Goal: Communication & Community: Participate in discussion

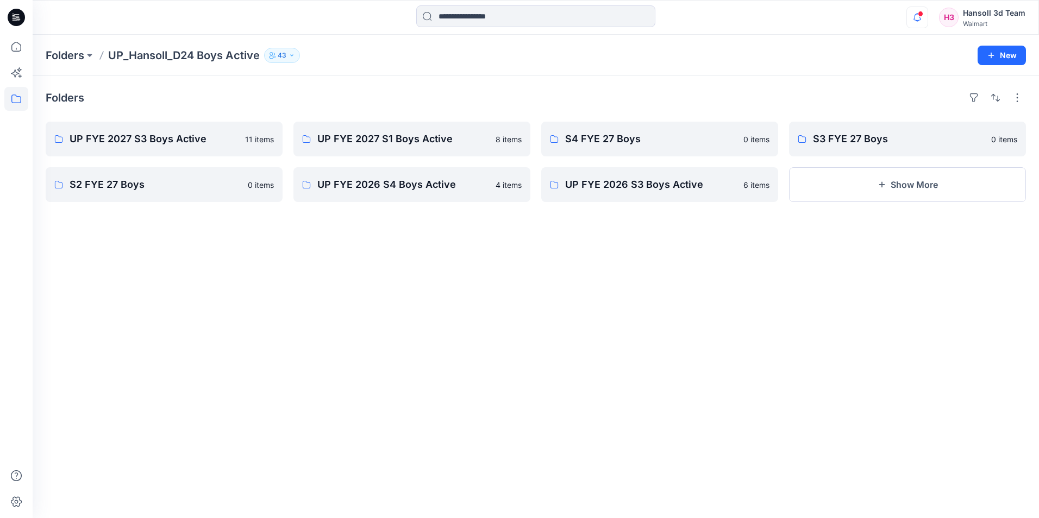
click at [915, 16] on icon "button" at bounding box center [917, 18] width 21 height 22
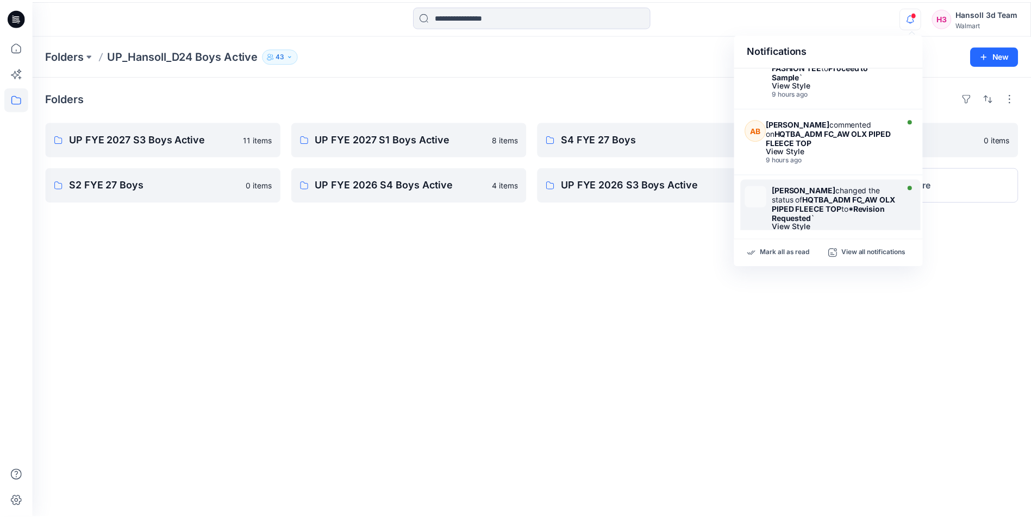
scroll to position [54, 0]
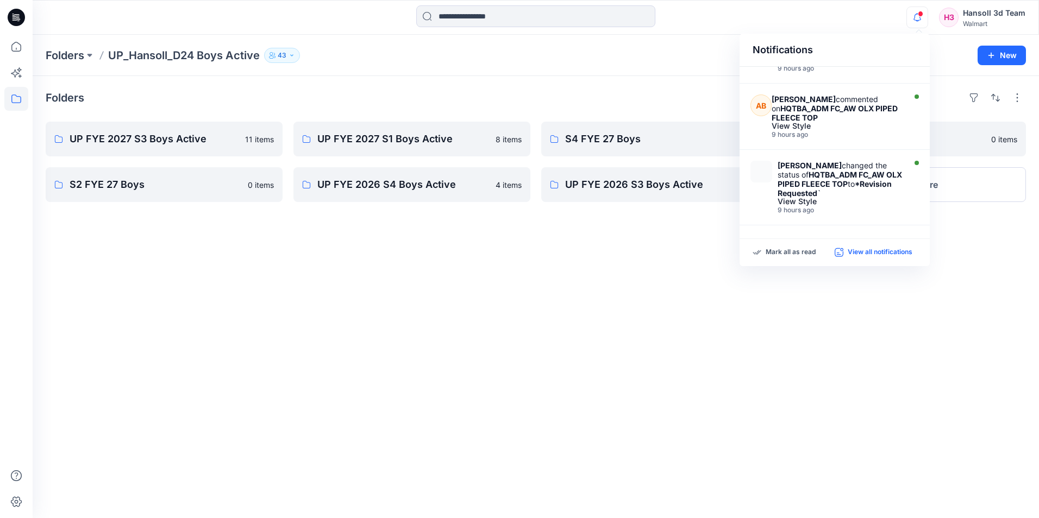
click at [884, 253] on p "View all notifications" at bounding box center [880, 253] width 65 height 10
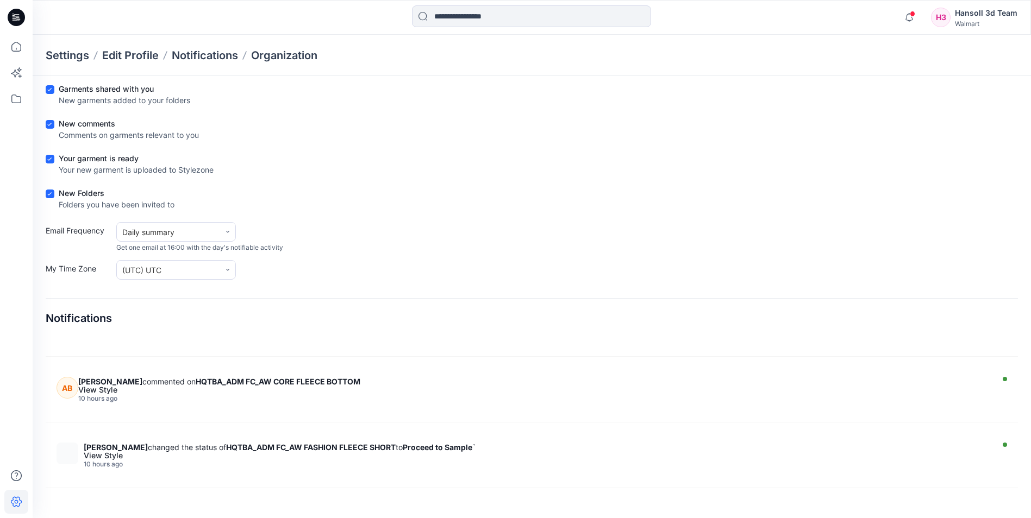
scroll to position [706, 0]
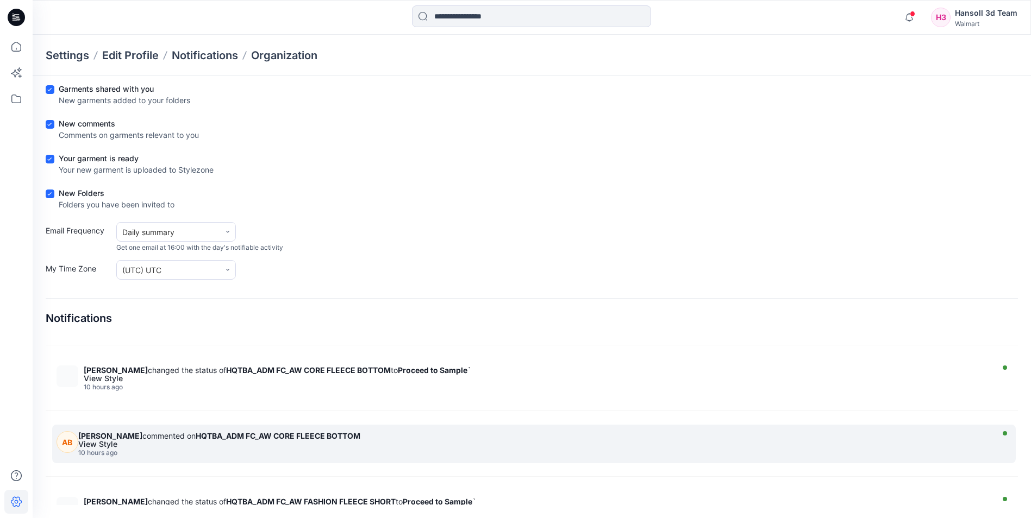
click at [328, 452] on div "10 hours ago" at bounding box center [533, 453] width 911 height 8
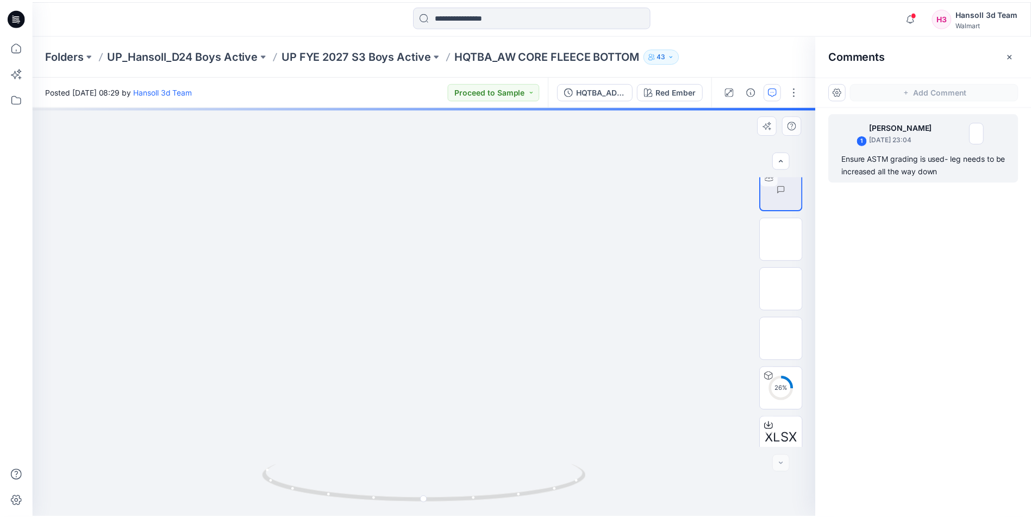
scroll to position [122, 0]
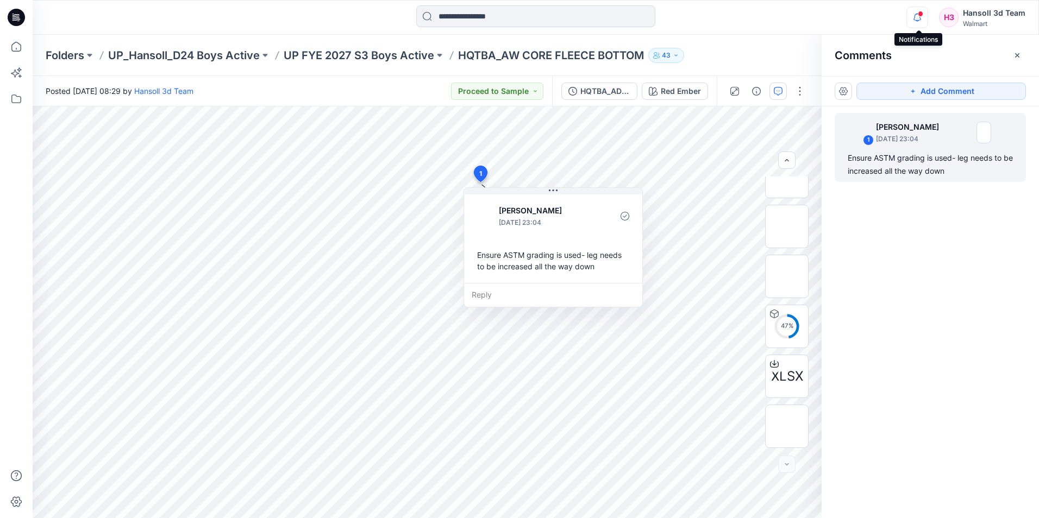
click at [918, 22] on icon "button" at bounding box center [917, 18] width 21 height 22
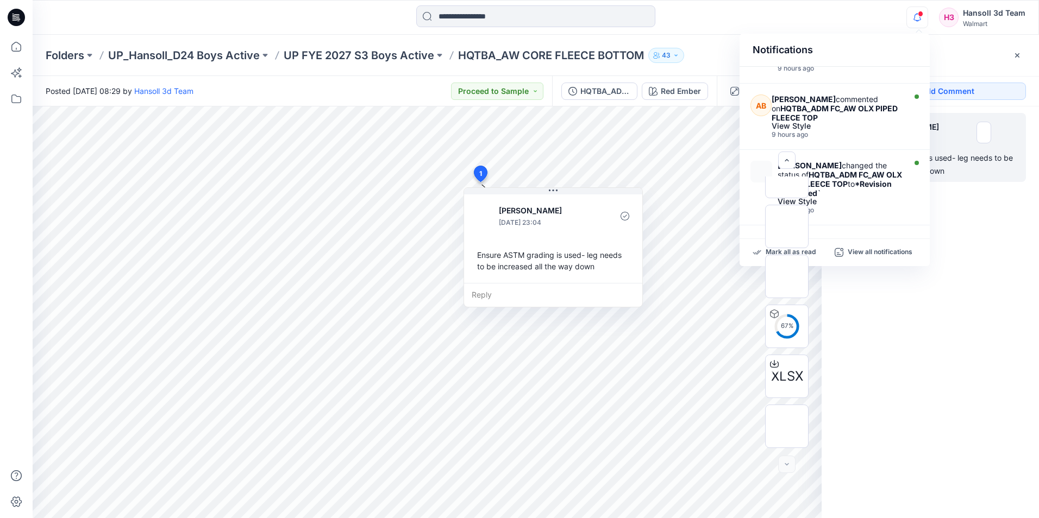
click at [715, 53] on div "Folders UP_Hansoll_D24 Boys Active UP FYE 2027 S3 Boys Active HQTBA_AW CORE FLE…" at bounding box center [494, 55] width 896 height 15
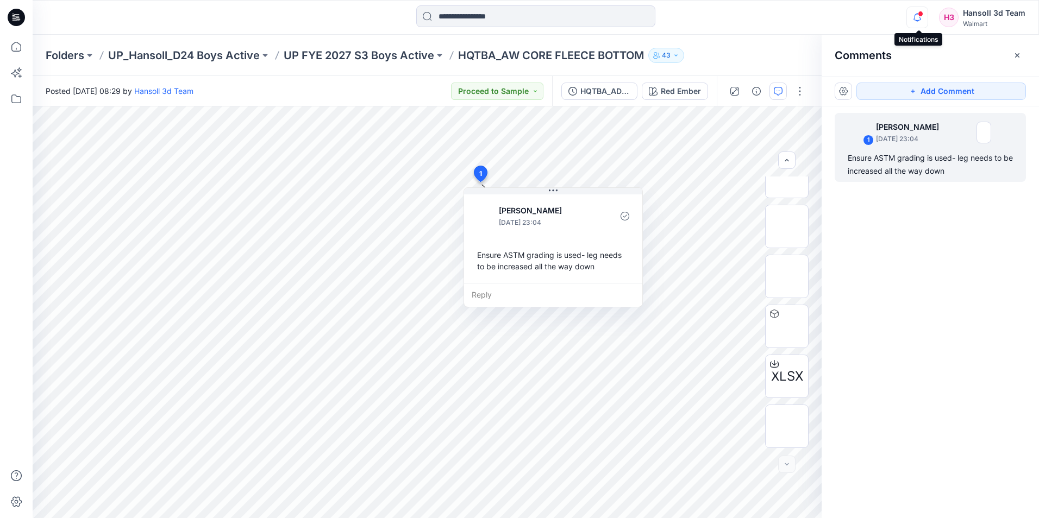
click at [916, 24] on icon "button" at bounding box center [917, 18] width 21 height 22
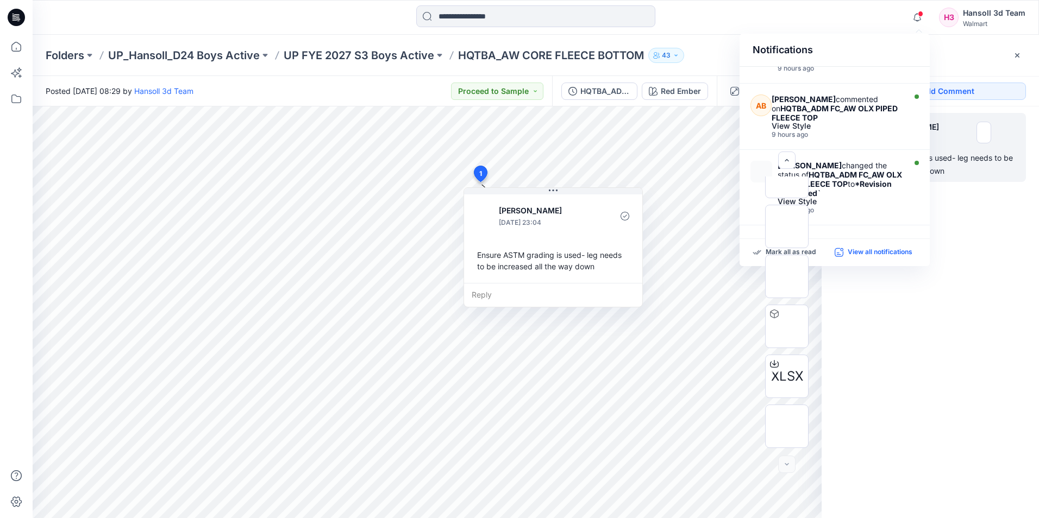
click at [874, 249] on p "View all notifications" at bounding box center [880, 253] width 65 height 10
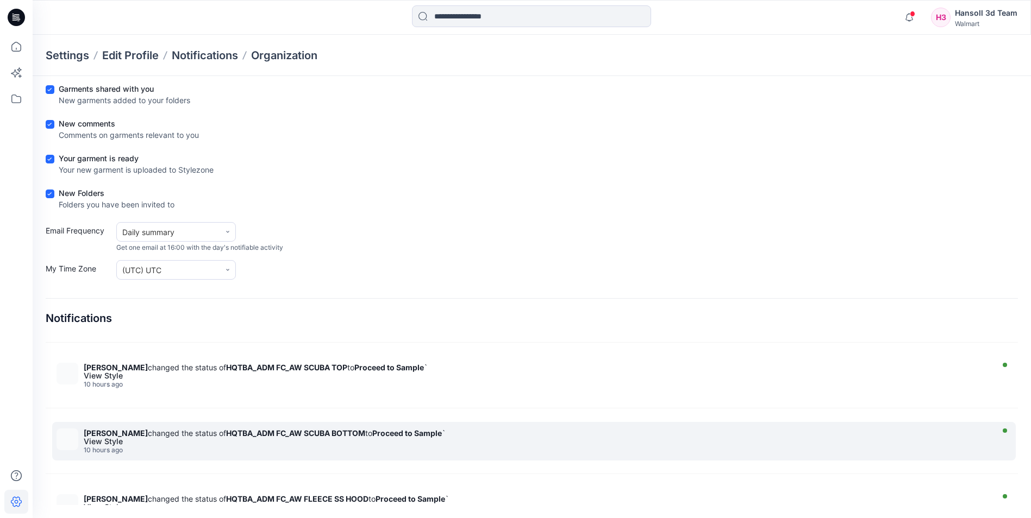
scroll to position [652, 0]
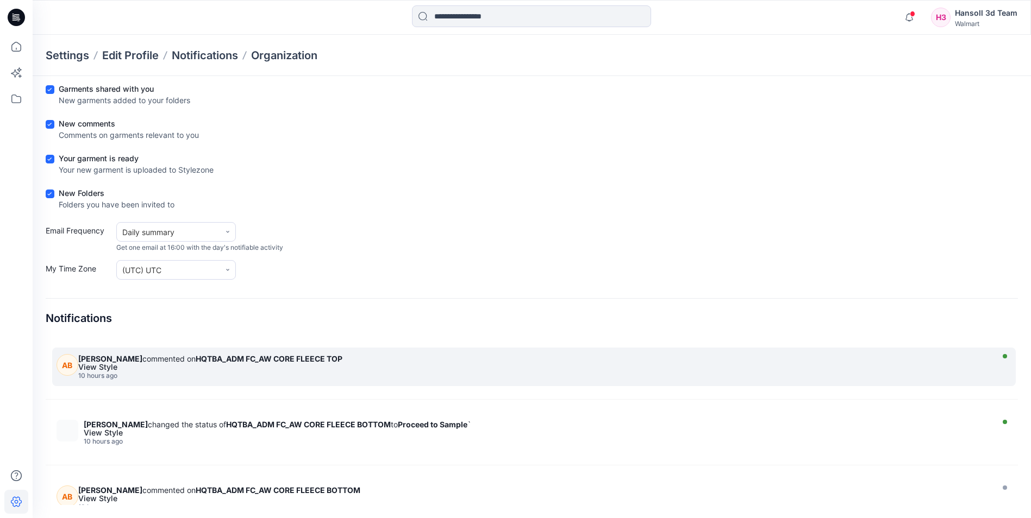
click at [304, 377] on div "10 hours ago" at bounding box center [533, 376] width 911 height 8
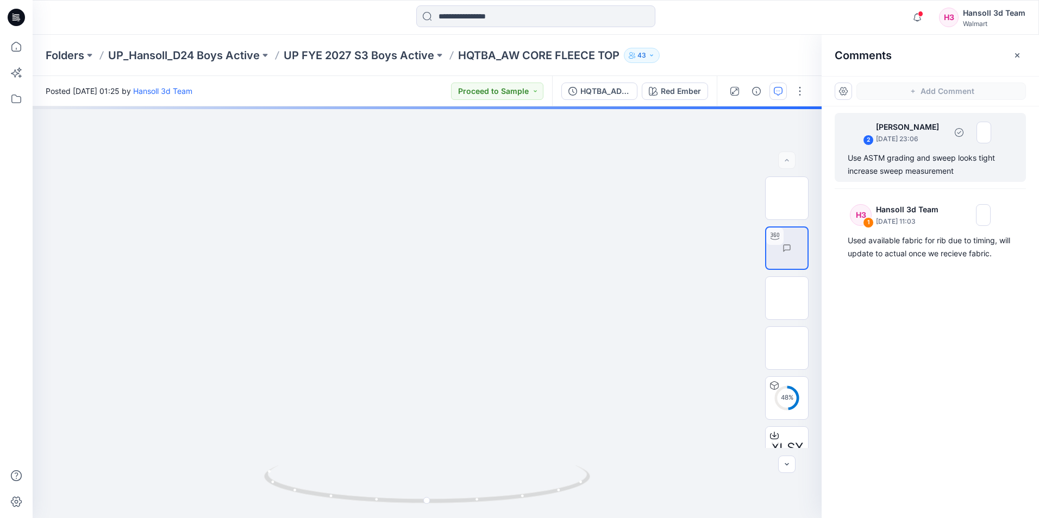
click at [933, 167] on div "Use ASTM grading and sweep looks tight increase sweep measurement" at bounding box center [930, 165] width 165 height 26
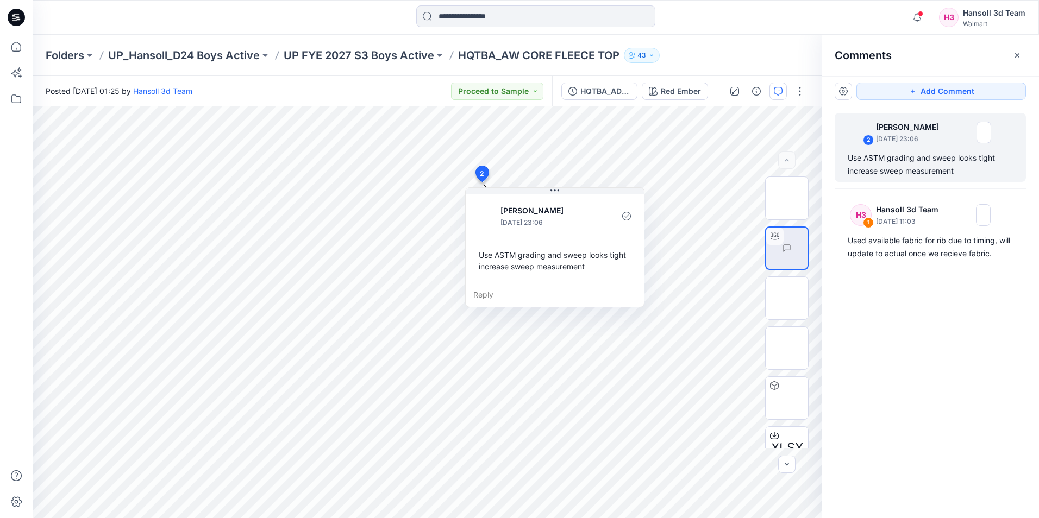
click at [885, 21] on div "Notifications Angela Bohannan changed the status of HQTBA_ADM FC_AW FASHION TEE…" at bounding box center [536, 17] width 1006 height 24
click at [919, 17] on icon "button" at bounding box center [917, 18] width 21 height 22
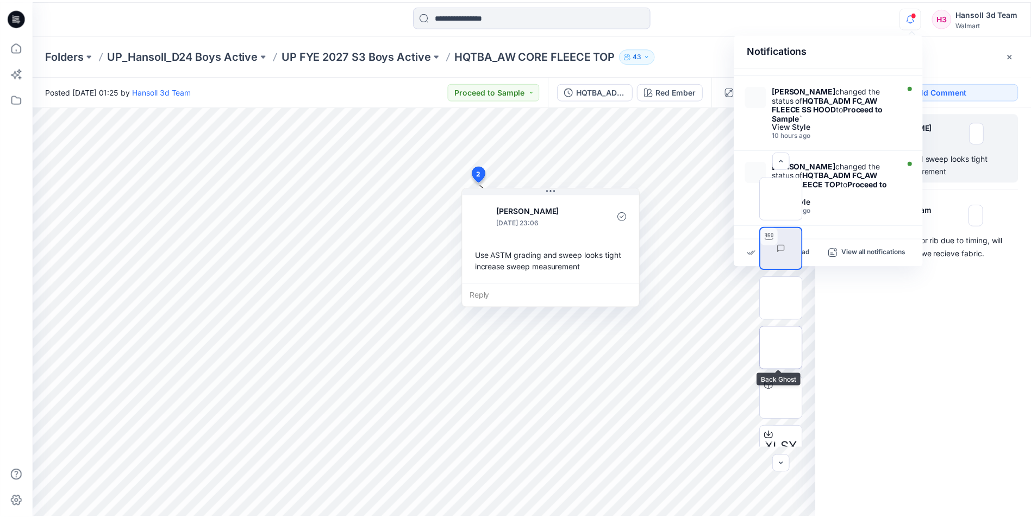
scroll to position [72, 0]
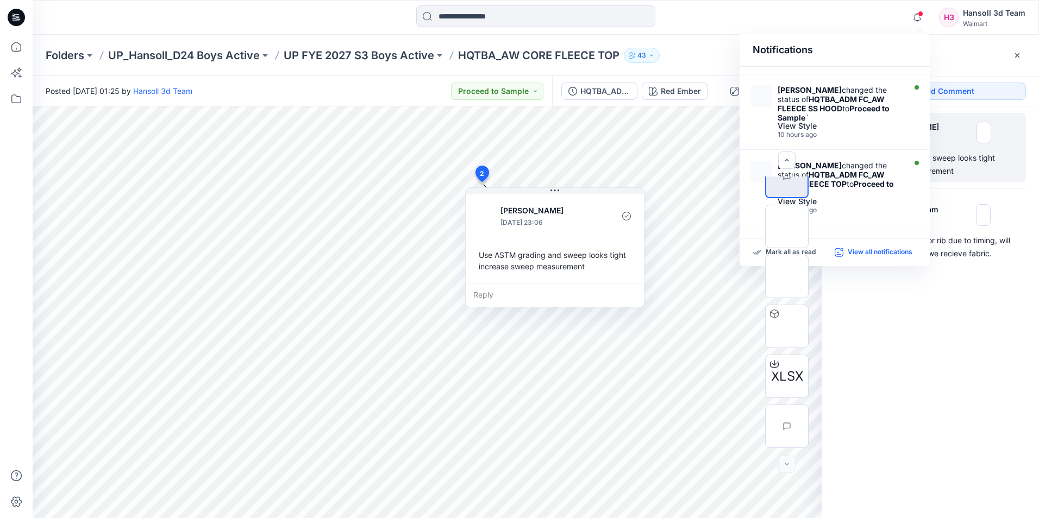
click at [882, 252] on p "View all notifications" at bounding box center [880, 253] width 65 height 10
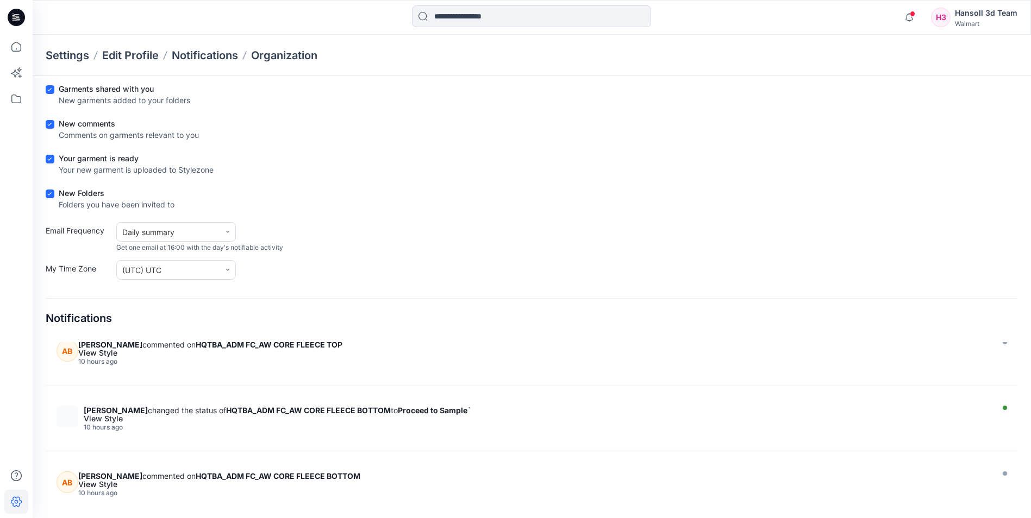
scroll to position [706, 0]
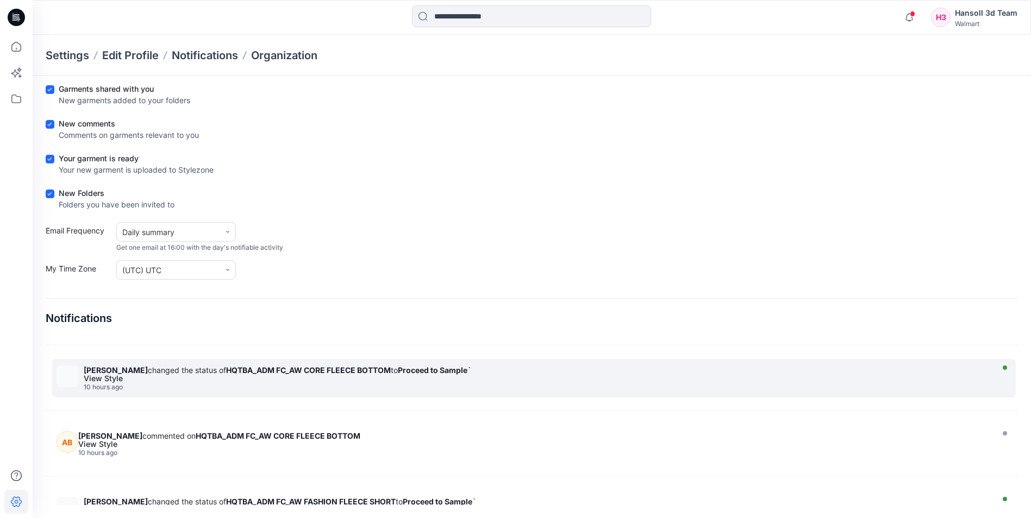
click at [370, 372] on strong "HQTBA_ADM FC_AW CORE FLEECE BOTTOM" at bounding box center [308, 370] width 165 height 9
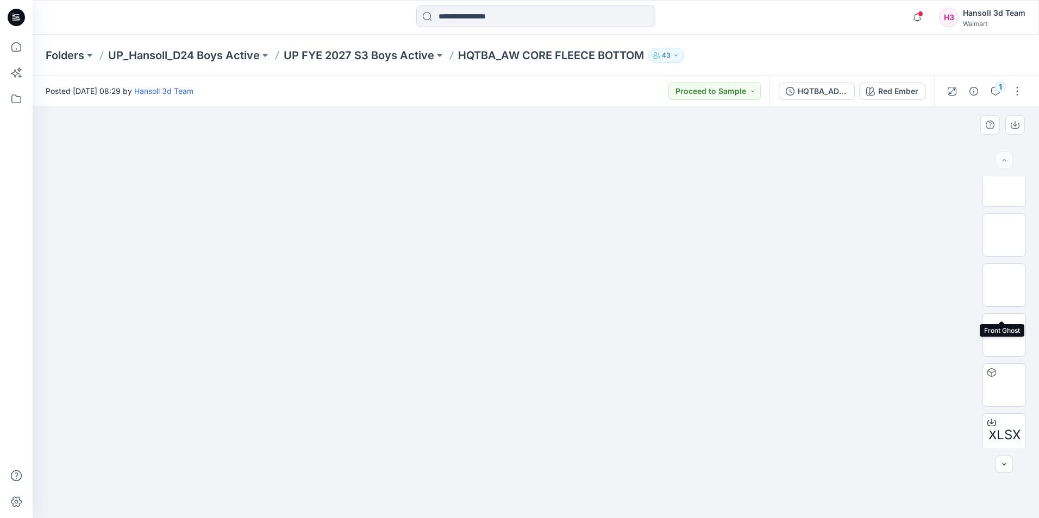
scroll to position [122, 0]
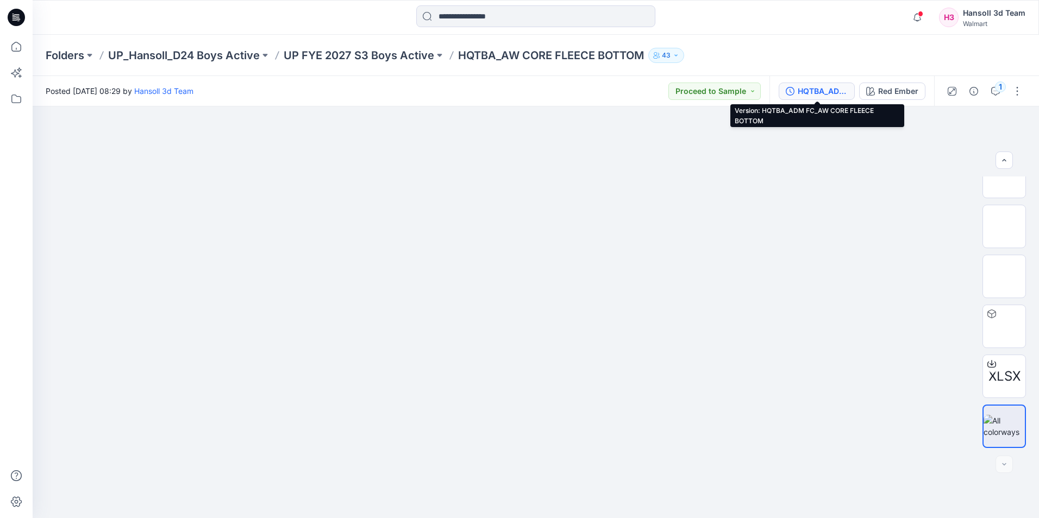
click at [849, 92] on button "HQTBA_ADM FC_AW CORE FLEECE BOTTOM" at bounding box center [817, 91] width 76 height 17
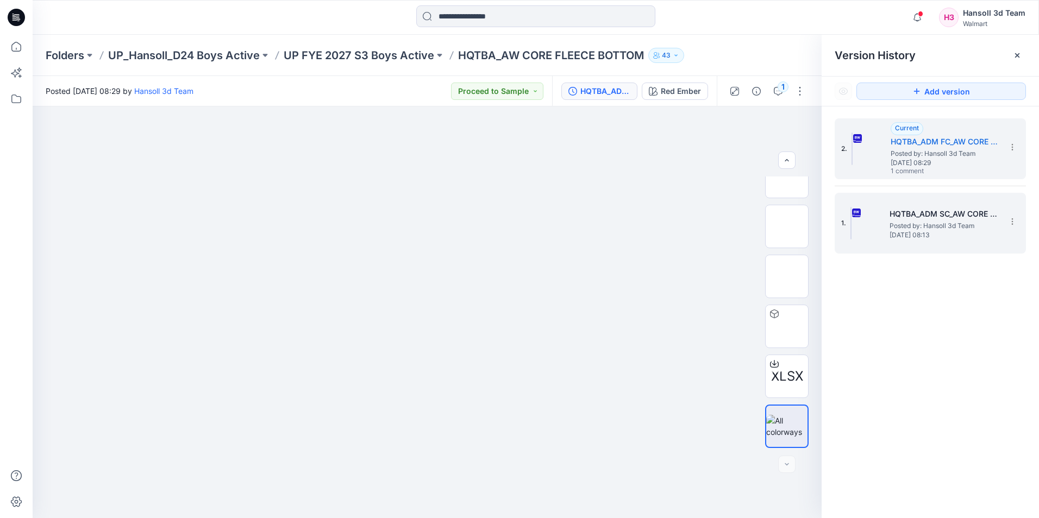
click at [957, 224] on span "Posted by: Hansoll 3d Team" at bounding box center [944, 226] width 109 height 11
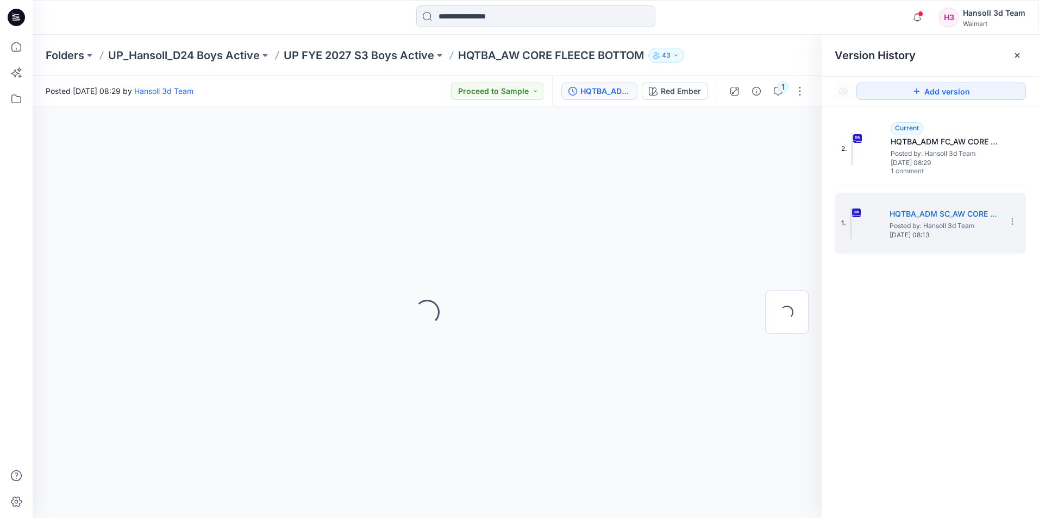
scroll to position [0, 0]
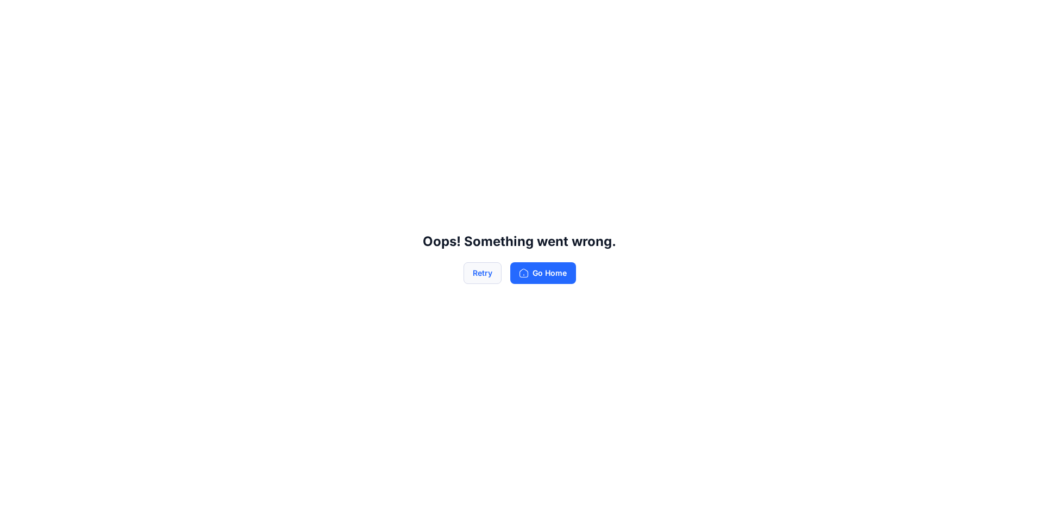
click at [480, 280] on button "Retry" at bounding box center [483, 273] width 38 height 22
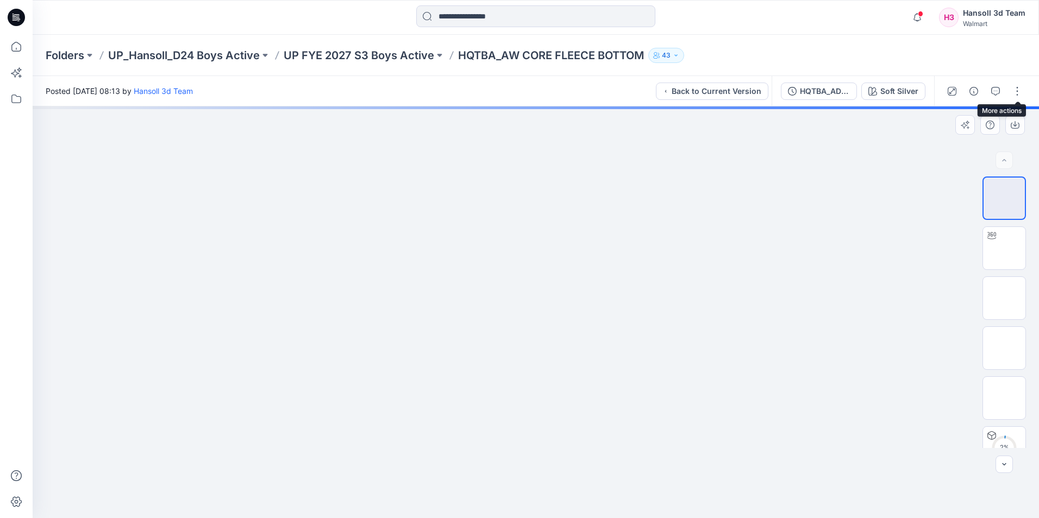
scroll to position [22, 0]
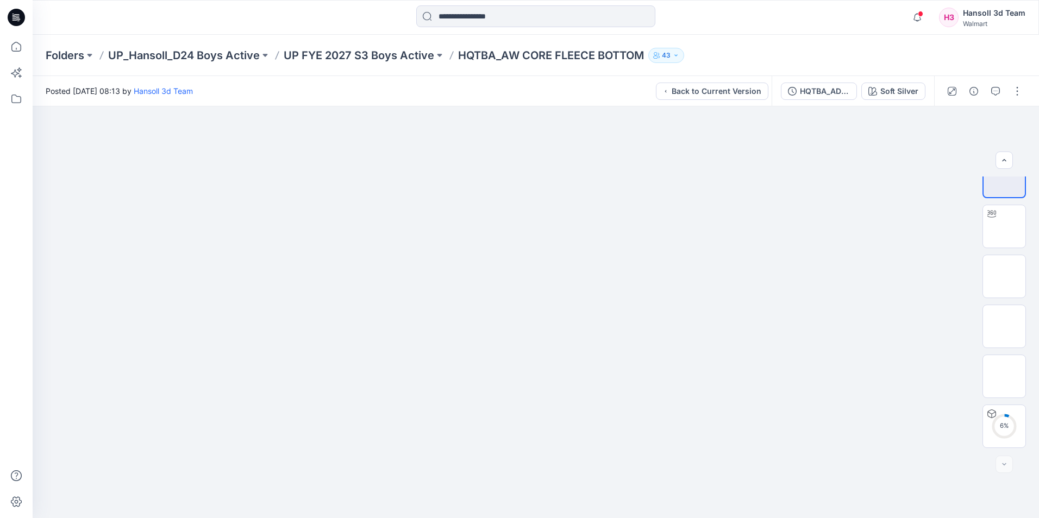
click at [777, 55] on div "Folders UP_Hansoll_D24 Boys Active UP FYE 2027 S3 Boys Active HQTBA_AW CORE FLE…" at bounding box center [494, 55] width 896 height 15
click at [912, 60] on div "Folders UP_Hansoll_D24 Boys Active UP FYE 2027 S3 Boys Active HQTBA_AW CORE FLE…" at bounding box center [494, 55] width 896 height 15
click at [899, 47] on div "Folders UP_Hansoll_D24 Boys Active UP FYE 2027 S3 Boys Active HQTBA_AW CORE FLE…" at bounding box center [536, 55] width 1006 height 41
click at [835, 64] on div "Folders UP_Hansoll_D24 Boys Active UP FYE 2027 S3 Boys Active HQTBA_AW CORE FLE…" at bounding box center [536, 55] width 1006 height 41
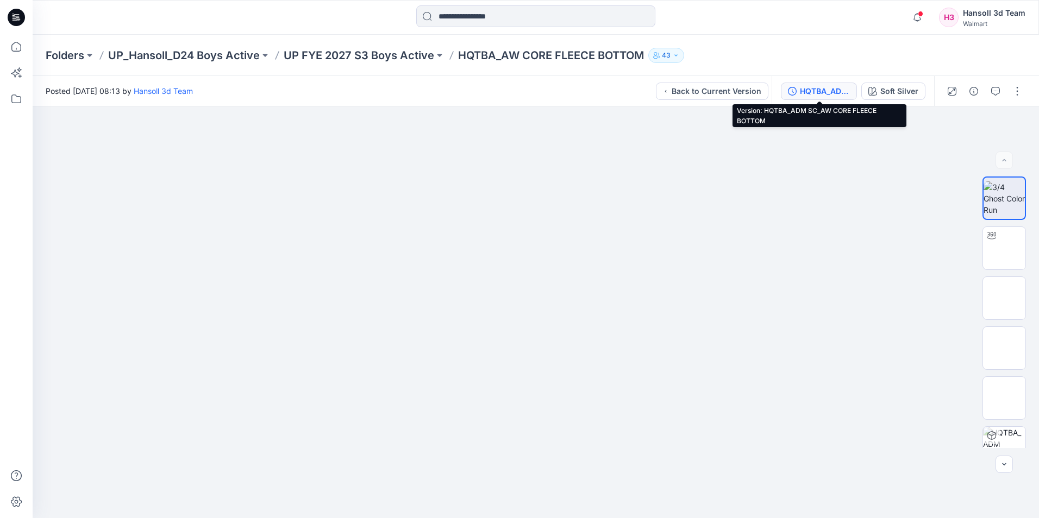
click at [822, 98] on button "HQTBA_ADM SC_AW CORE FLEECE BOTTOM" at bounding box center [819, 91] width 76 height 17
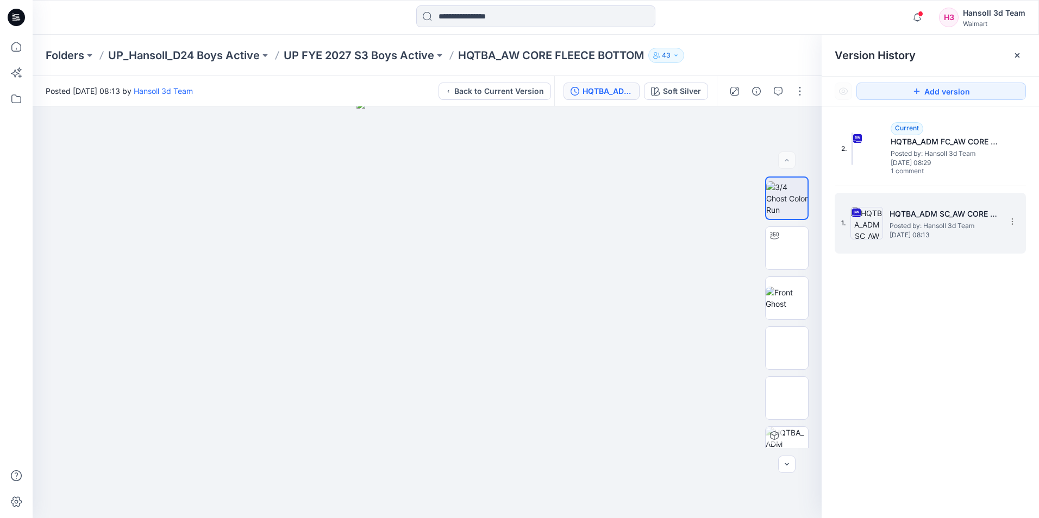
click at [922, 233] on span "Monday, September 08, 2025 08:13" at bounding box center [944, 235] width 109 height 8
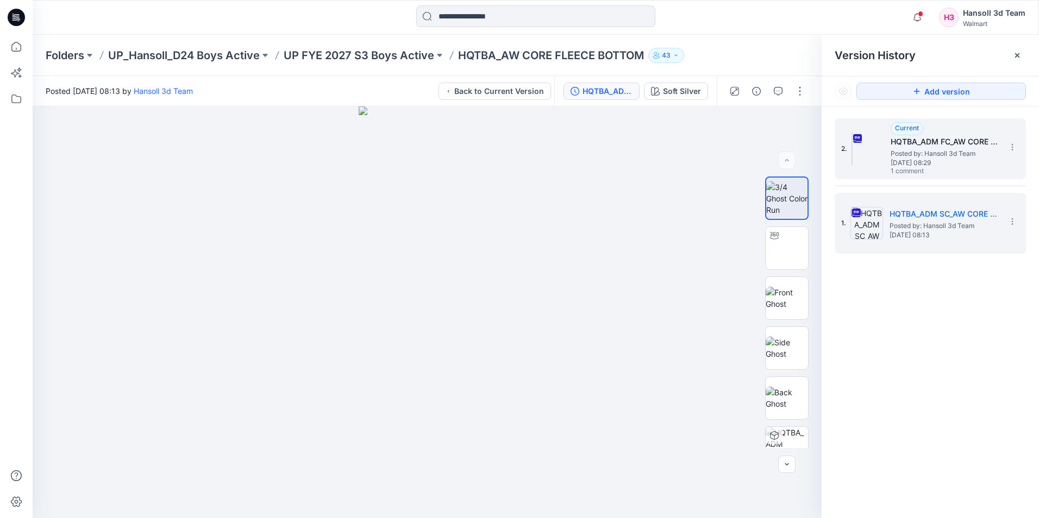
click at [957, 164] on span "Monday, September 08, 2025 08:29" at bounding box center [945, 163] width 109 height 8
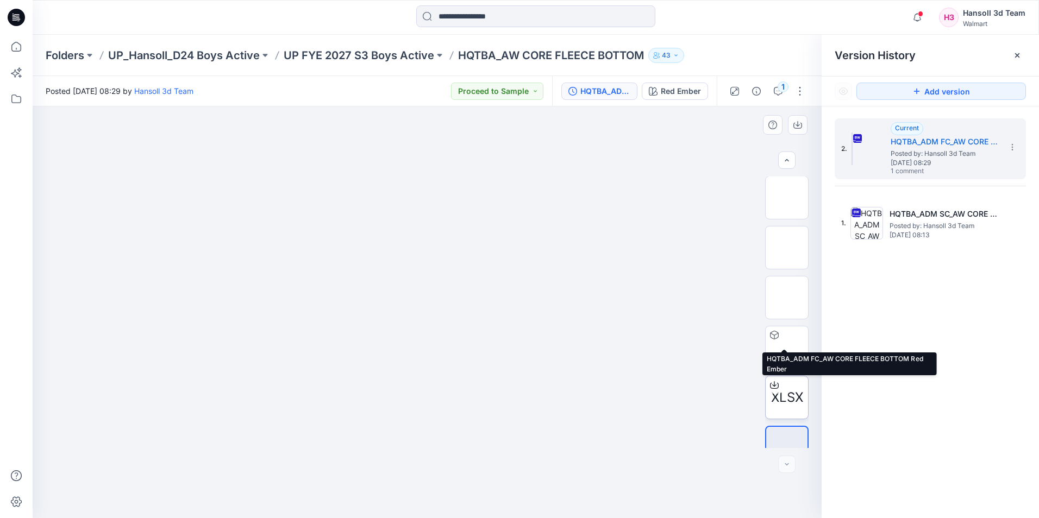
scroll to position [122, 0]
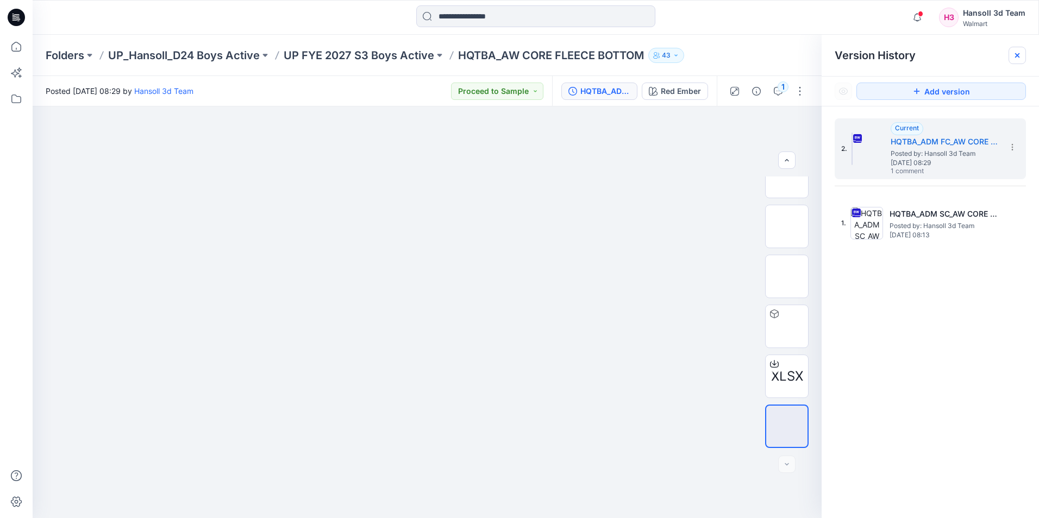
click at [1018, 53] on icon at bounding box center [1017, 55] width 9 height 9
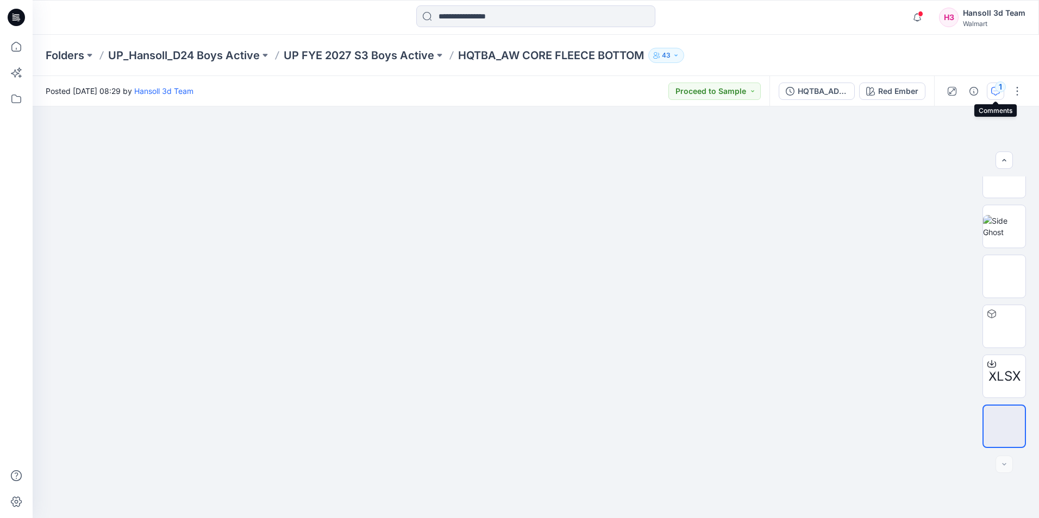
click at [996, 89] on div "1" at bounding box center [1000, 87] width 11 height 11
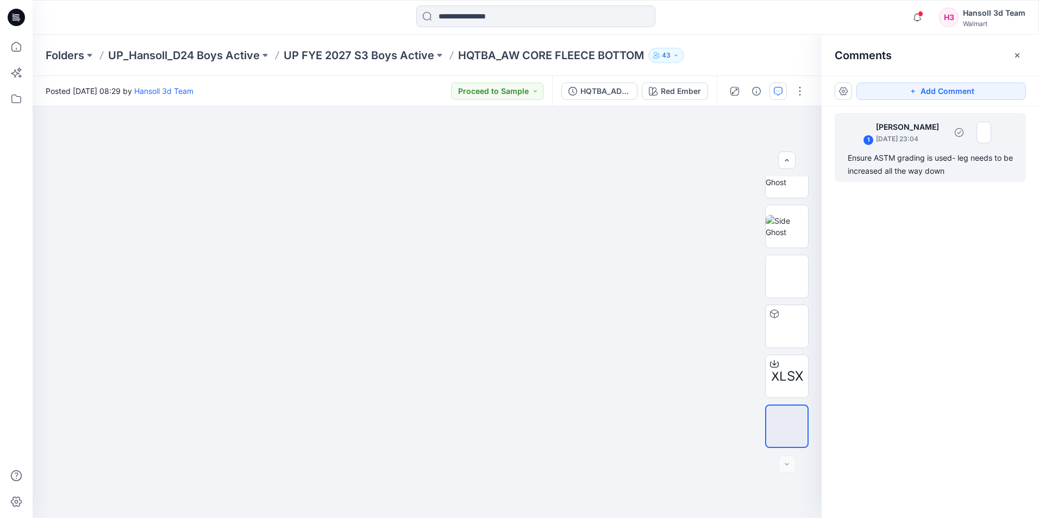
click at [949, 169] on div "Ensure ASTM grading is used- leg needs to be increased all the way down" at bounding box center [930, 165] width 165 height 26
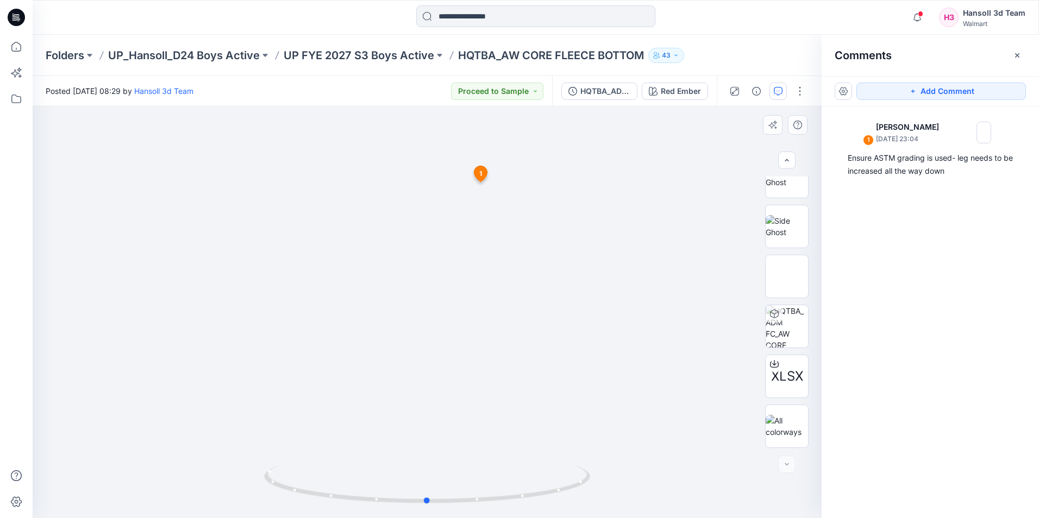
drag, startPoint x: 447, startPoint y: 465, endPoint x: 459, endPoint y: 429, distance: 37.6
click at [459, 429] on div at bounding box center [427, 313] width 789 height 412
drag, startPoint x: 460, startPoint y: 466, endPoint x: 526, endPoint y: 170, distance: 304.0
click at [527, 164] on div at bounding box center [427, 313] width 789 height 412
drag, startPoint x: 503, startPoint y: 499, endPoint x: 447, endPoint y: 504, distance: 56.1
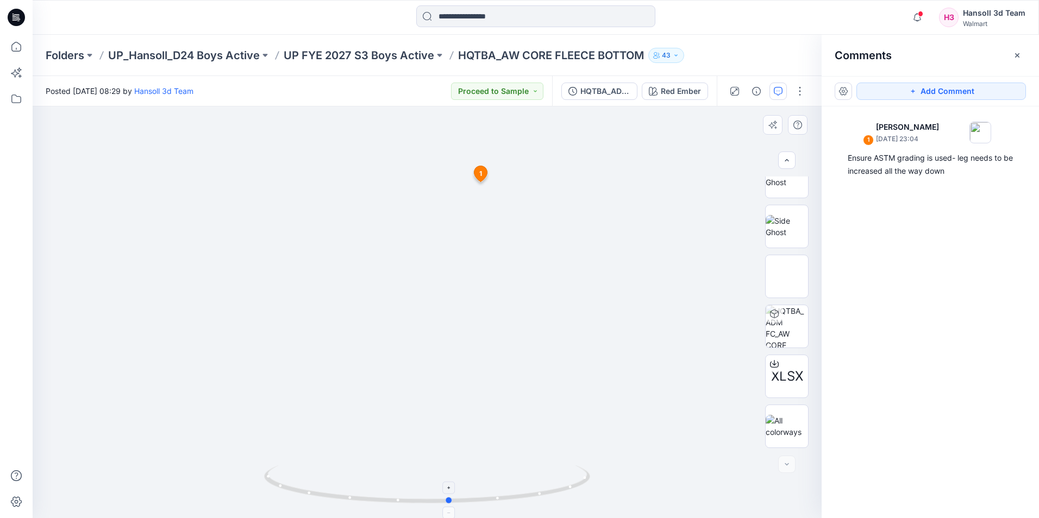
click at [447, 504] on icon at bounding box center [428, 486] width 329 height 41
drag, startPoint x: 434, startPoint y: 441, endPoint x: 441, endPoint y: 354, distance: 87.2
click at [441, 354] on div at bounding box center [427, 313] width 789 height 412
click at [1021, 54] on icon "button" at bounding box center [1017, 55] width 9 height 9
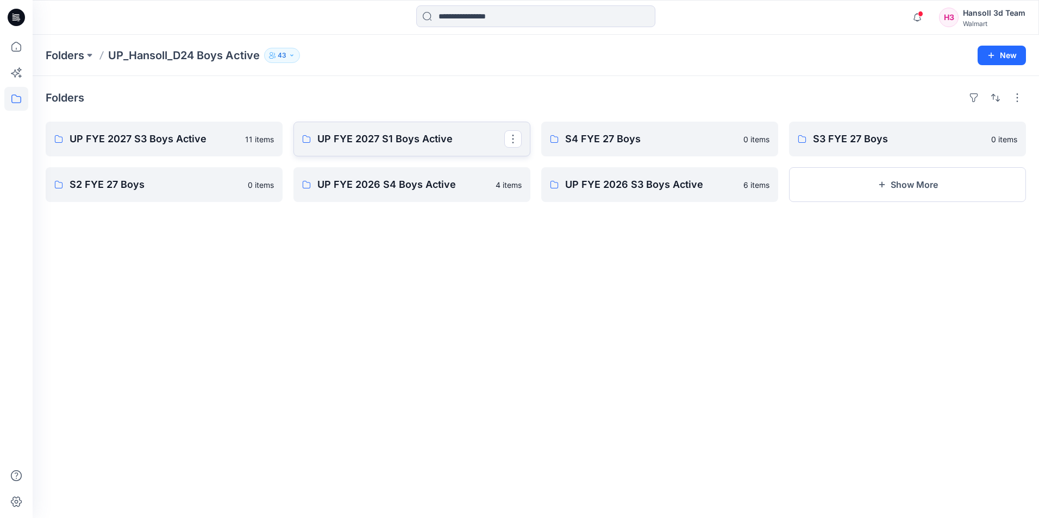
click at [384, 141] on p "UP FYE 2027 S1 Boys Active" at bounding box center [410, 139] width 187 height 15
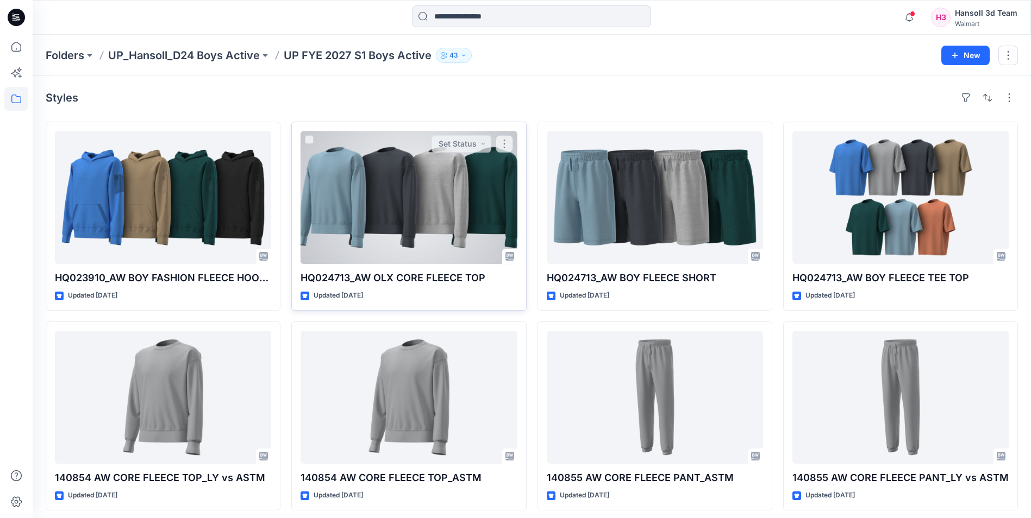
click at [416, 193] on div at bounding box center [409, 197] width 216 height 133
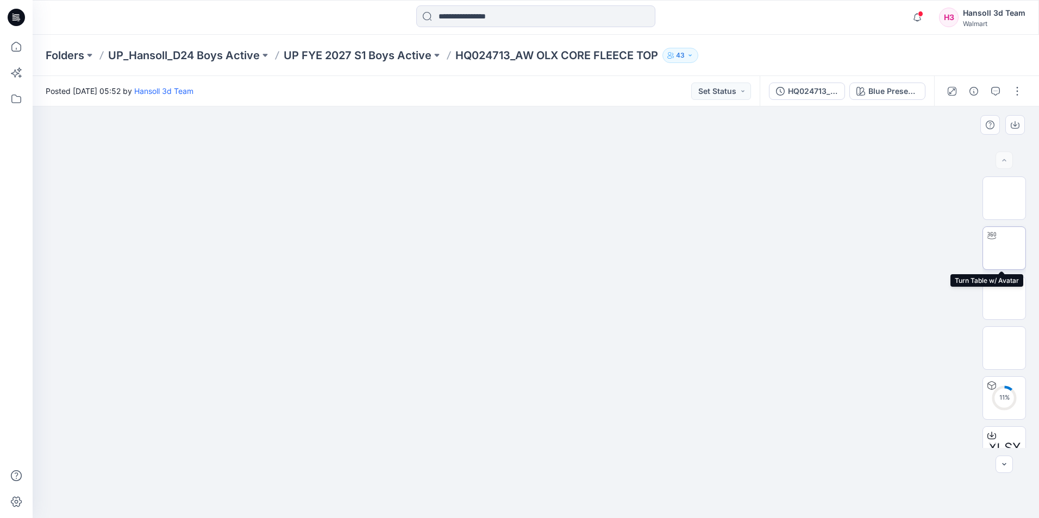
click at [1004, 248] on img at bounding box center [1004, 248] width 0 height 0
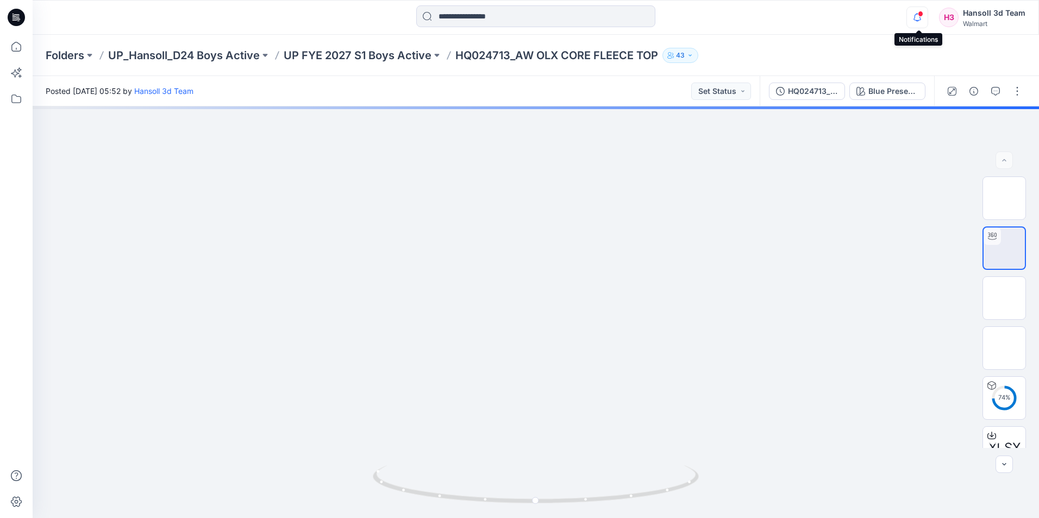
click at [916, 17] on icon "button" at bounding box center [917, 18] width 21 height 22
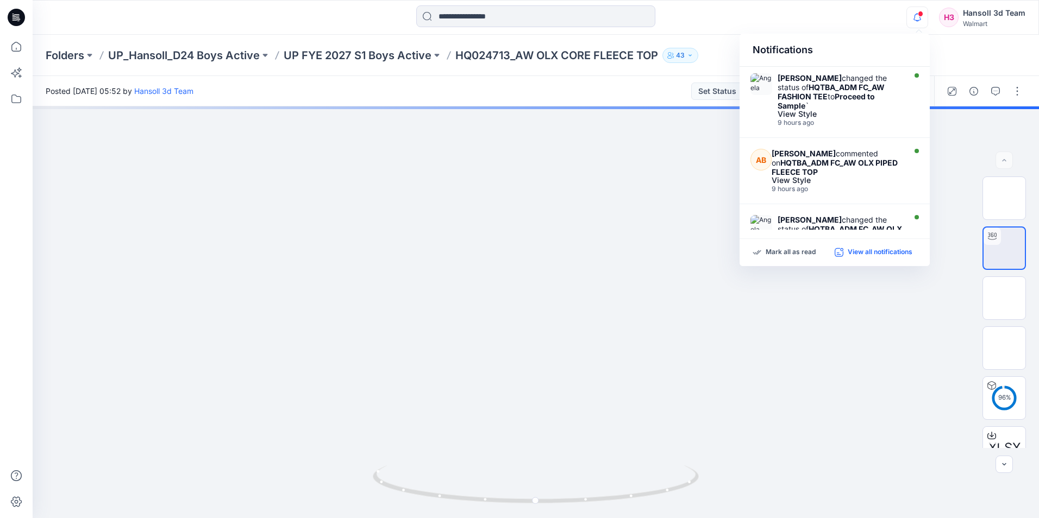
click at [884, 249] on p "View all notifications" at bounding box center [880, 253] width 65 height 10
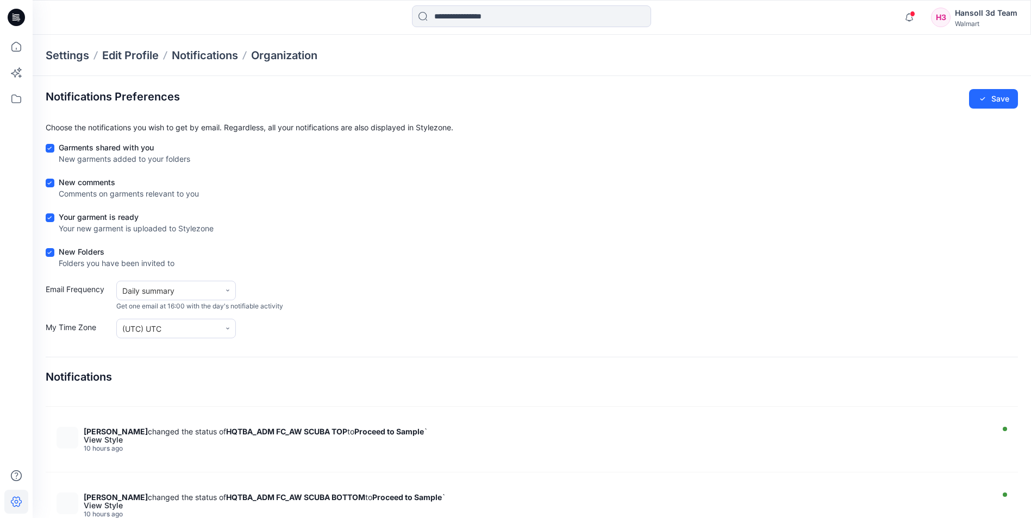
scroll to position [326, 0]
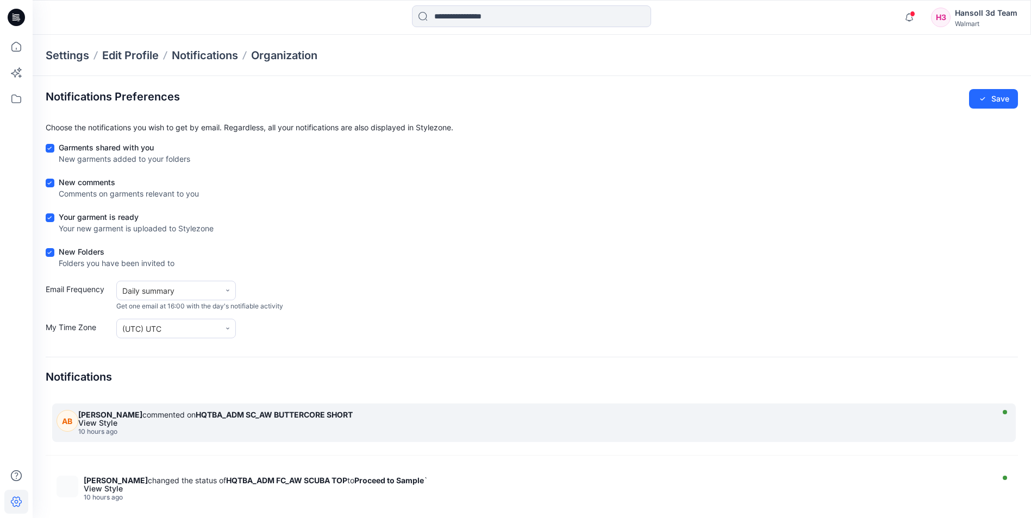
click at [341, 421] on div "View Style" at bounding box center [533, 424] width 911 height 8
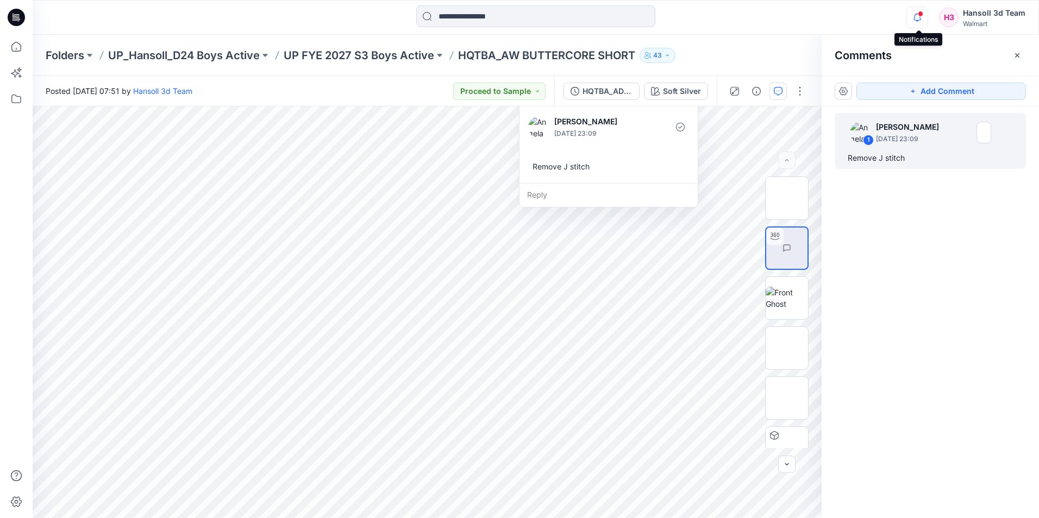
click at [922, 22] on icon "button" at bounding box center [917, 18] width 21 height 22
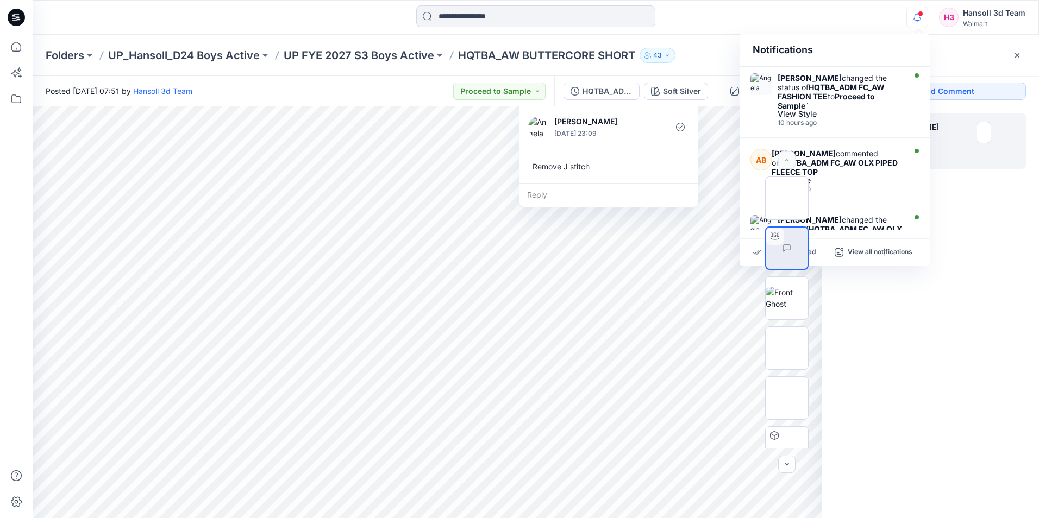
click at [885, 246] on div "Mark all as read View all notifications" at bounding box center [835, 252] width 190 height 27
drag, startPoint x: 885, startPoint y: 246, endPoint x: 880, endPoint y: 255, distance: 10.0
click at [881, 256] on p "View all notifications" at bounding box center [880, 253] width 65 height 10
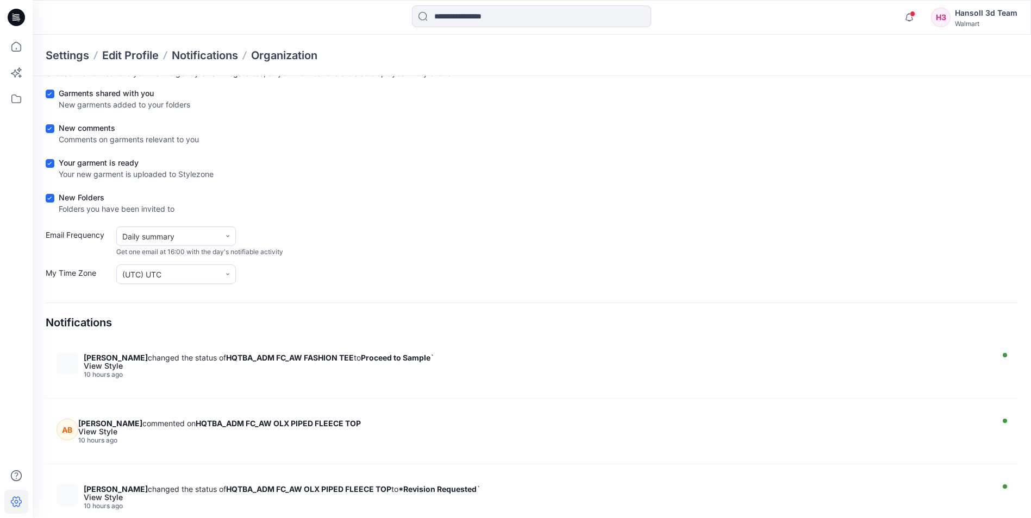
scroll to position [59, 0]
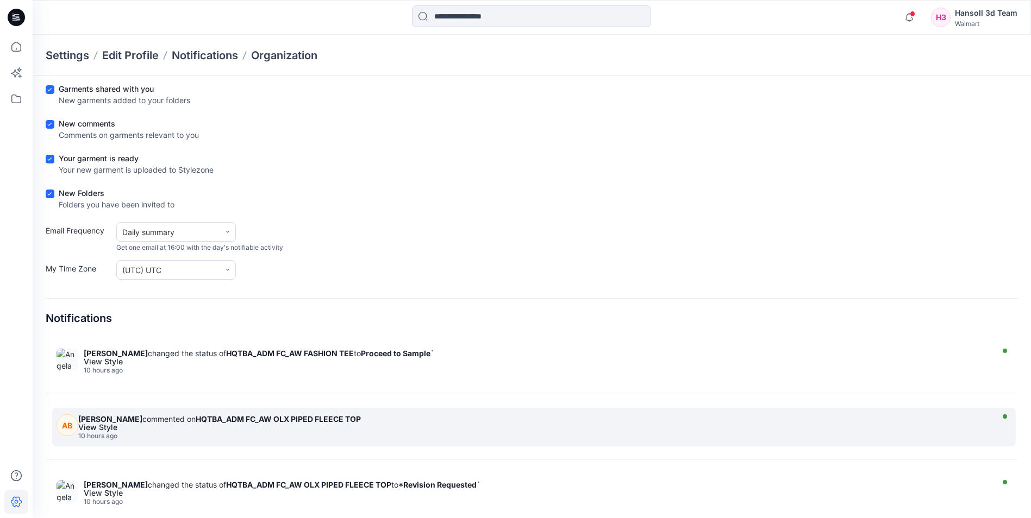
click at [314, 421] on strong "HQTBA_ADM FC_AW OLX PIPED FLEECE TOP" at bounding box center [278, 419] width 165 height 9
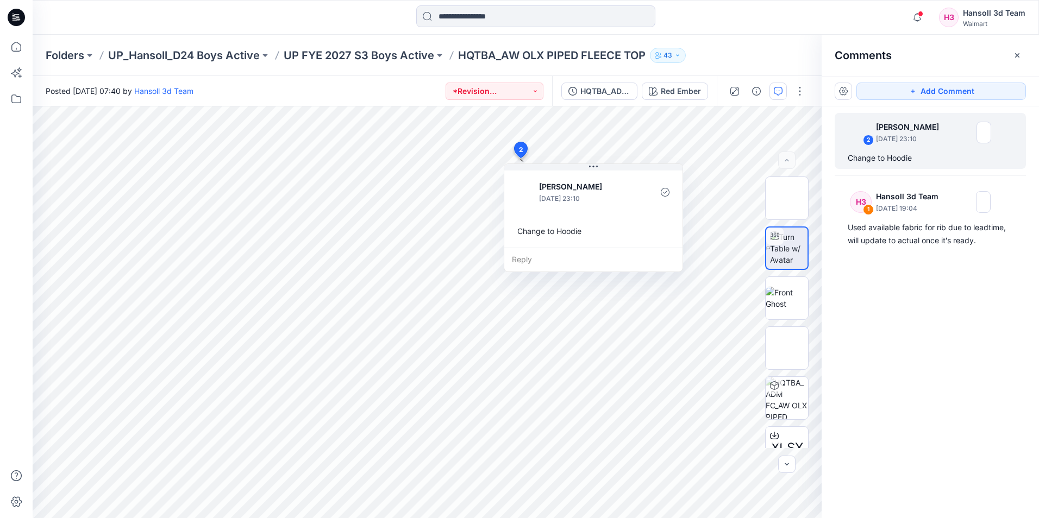
click at [764, 52] on div "Folders UP_Hansoll_D24 Boys Active UP FYE 2027 S3 Boys Active HQTBA_AW OLX PIPE…" at bounding box center [494, 55] width 896 height 15
click at [1021, 59] on icon "button" at bounding box center [1017, 55] width 9 height 9
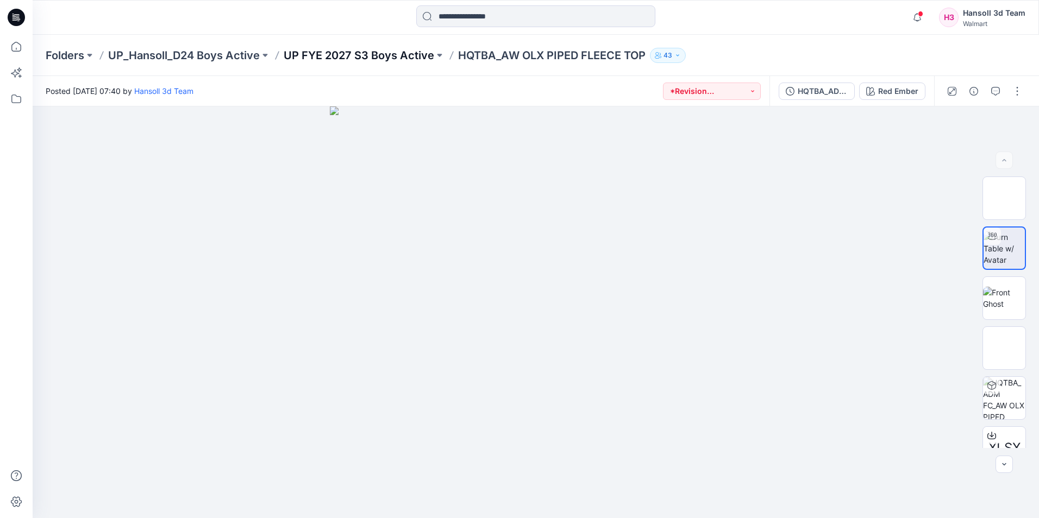
click at [375, 54] on p "UP FYE 2027 S3 Boys Active" at bounding box center [359, 55] width 151 height 15
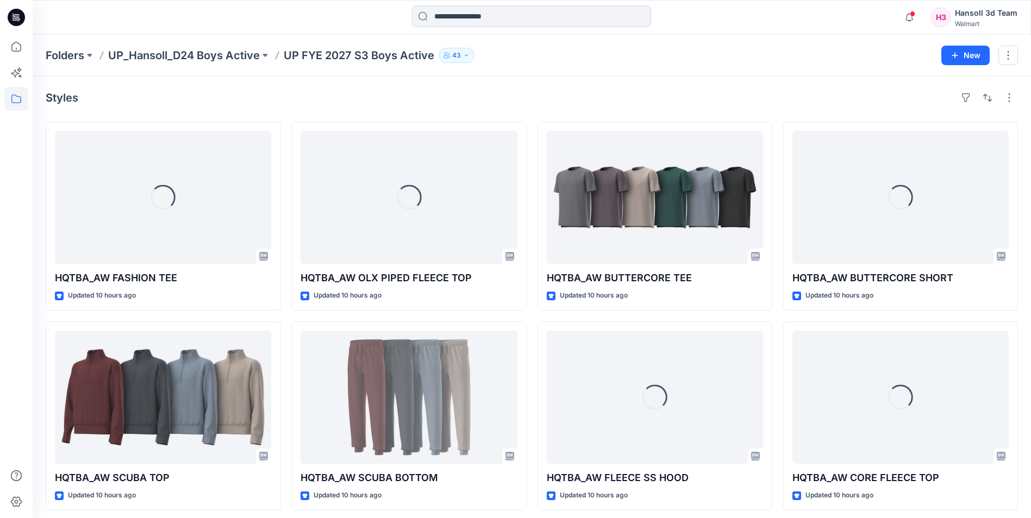
click at [654, 93] on div "Styles" at bounding box center [532, 97] width 972 height 17
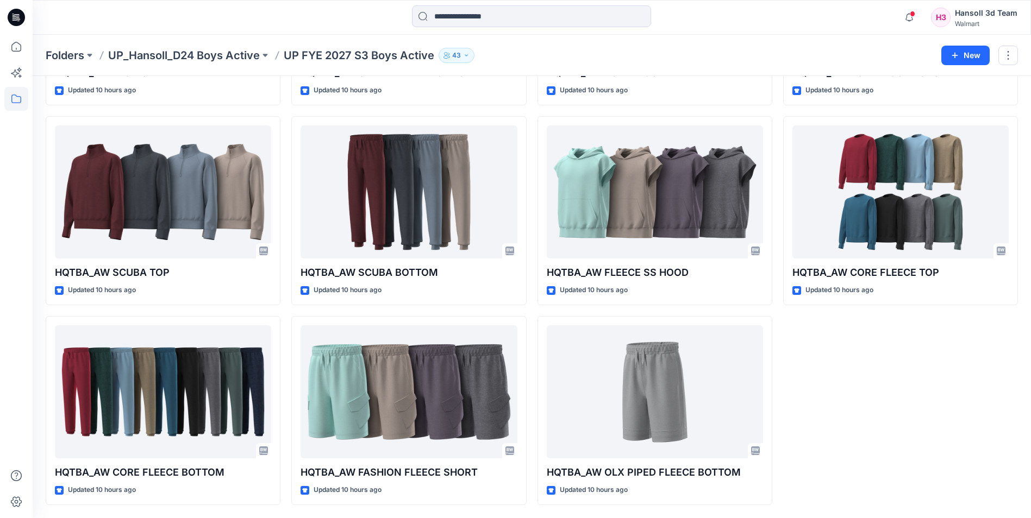
click at [900, 377] on div "HQTBA_AW BUTTERCORE SHORT Updated 10 hours ago HQTBA_AW CORE FLEECE TOP Updated…" at bounding box center [900, 210] width 235 height 589
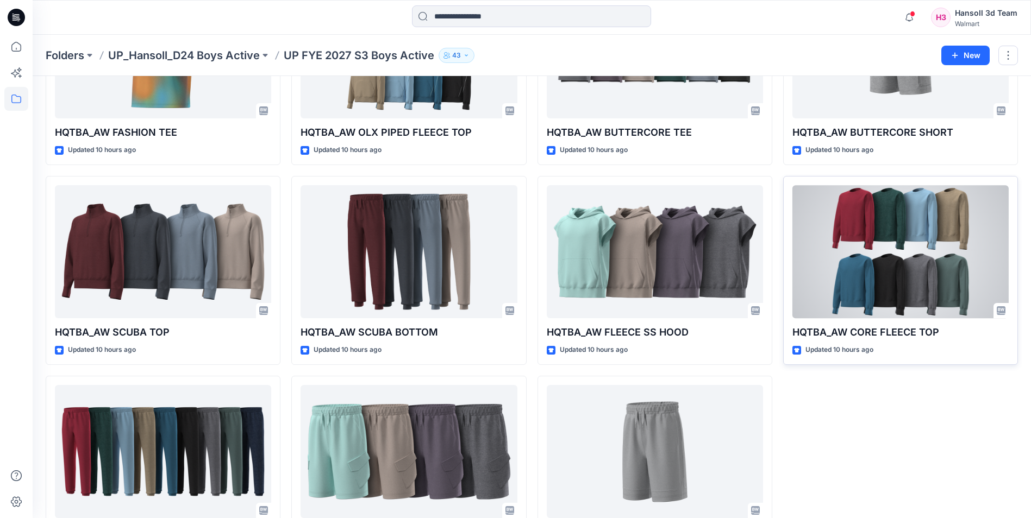
scroll to position [97, 0]
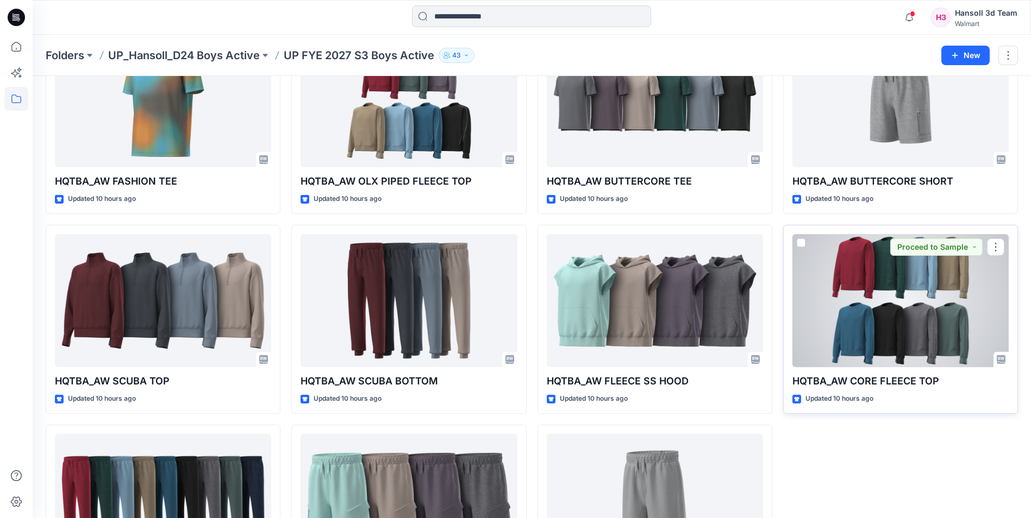
click at [902, 268] on div at bounding box center [900, 300] width 216 height 133
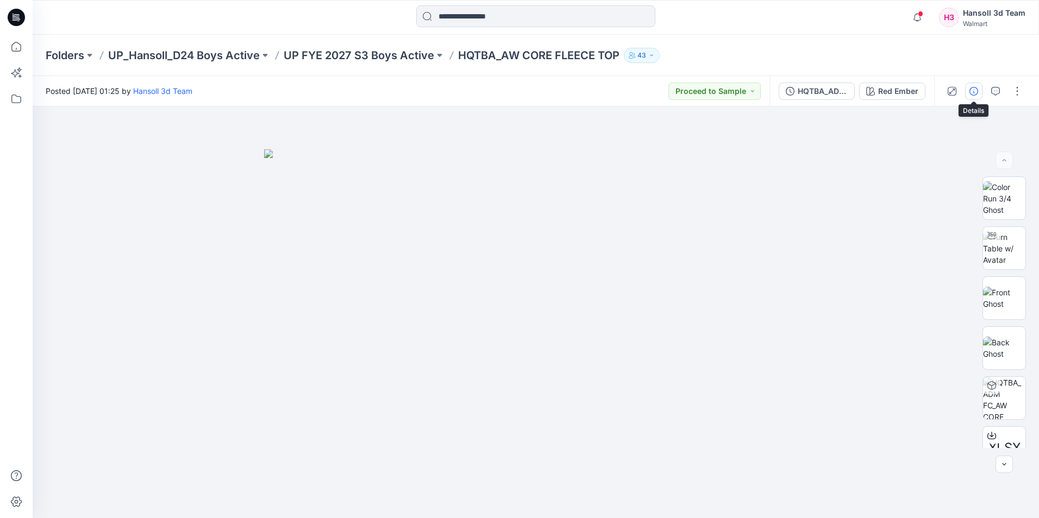
click at [978, 87] on icon "button" at bounding box center [973, 91] width 9 height 9
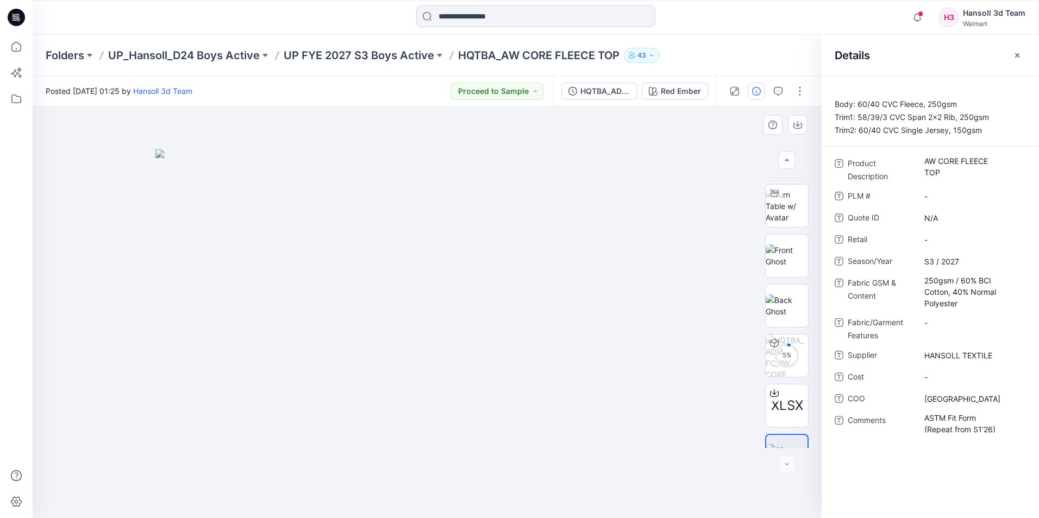
scroll to position [72, 0]
click at [1018, 59] on icon "button" at bounding box center [1017, 55] width 9 height 9
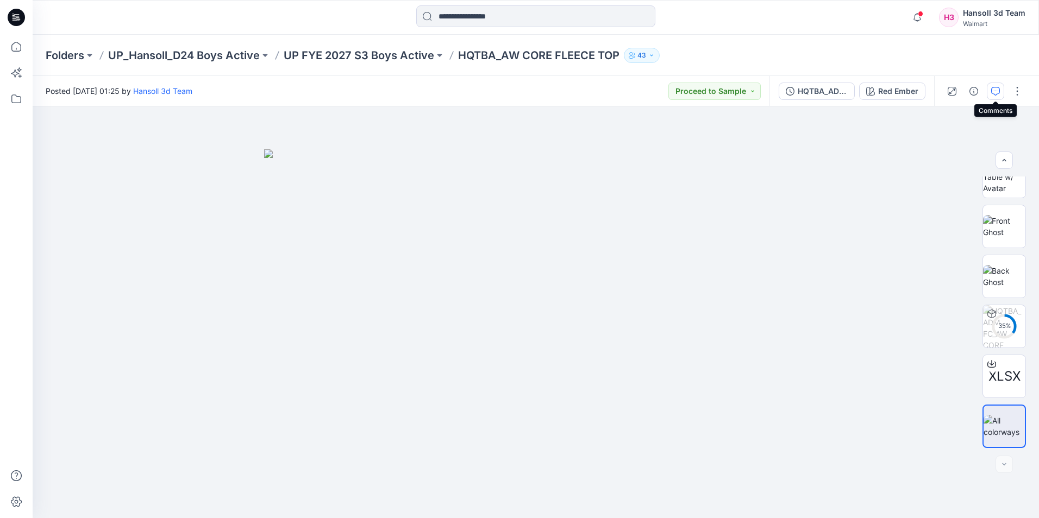
click at [995, 91] on icon "button" at bounding box center [995, 91] width 9 height 9
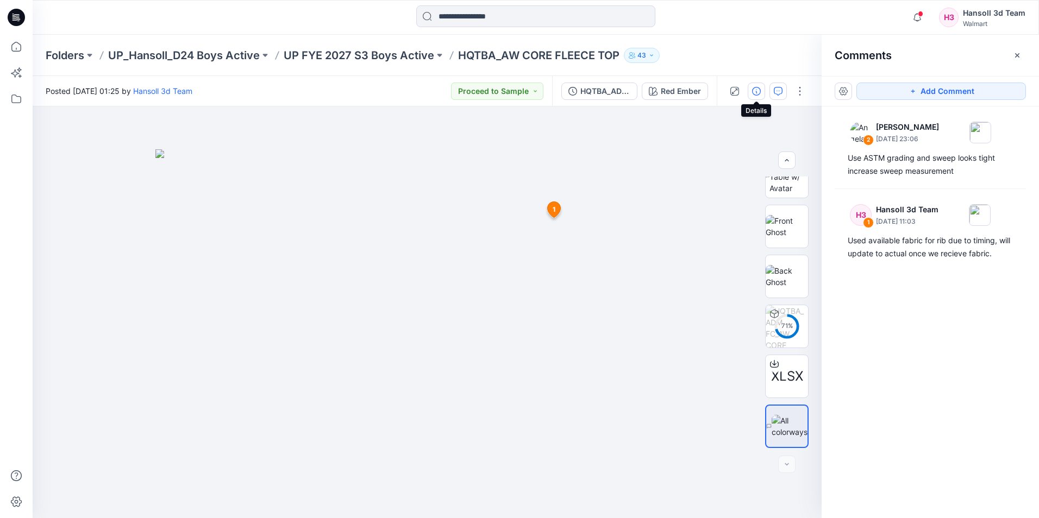
click at [755, 89] on icon "button" at bounding box center [756, 91] width 9 height 9
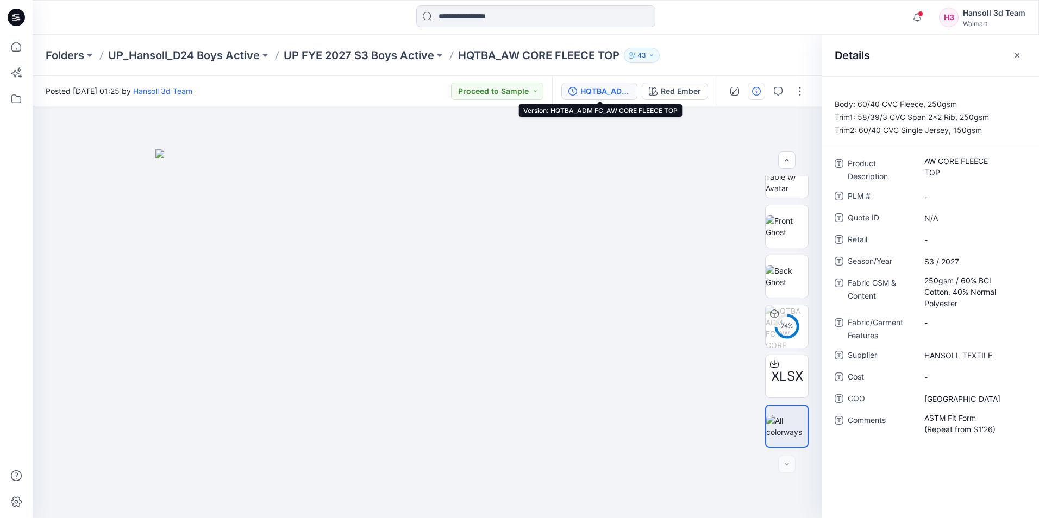
click at [602, 87] on div "HQTBA_ADM FC_AW CORE FLEECE TOP" at bounding box center [605, 91] width 50 height 12
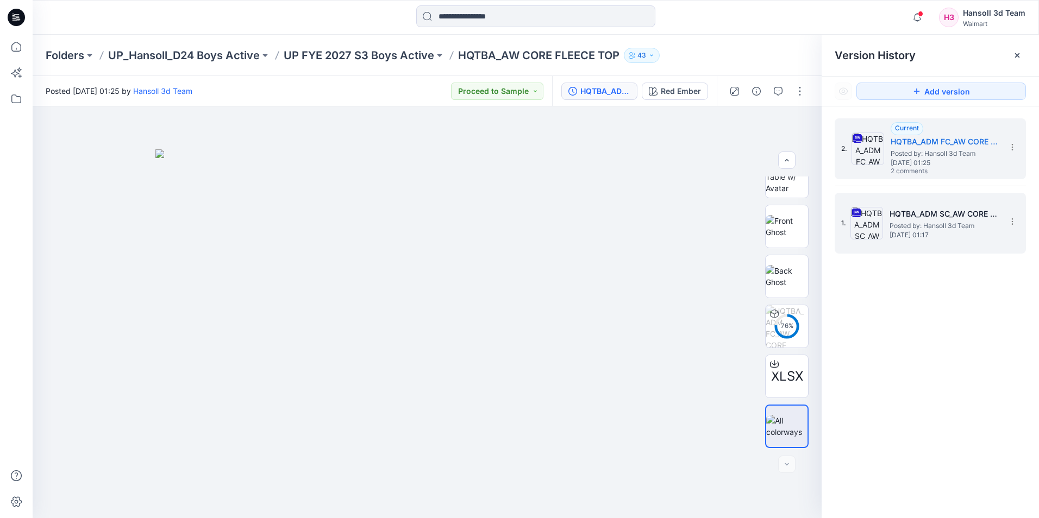
click at [967, 221] on span "Posted by: Hansoll 3d Team" at bounding box center [944, 226] width 109 height 11
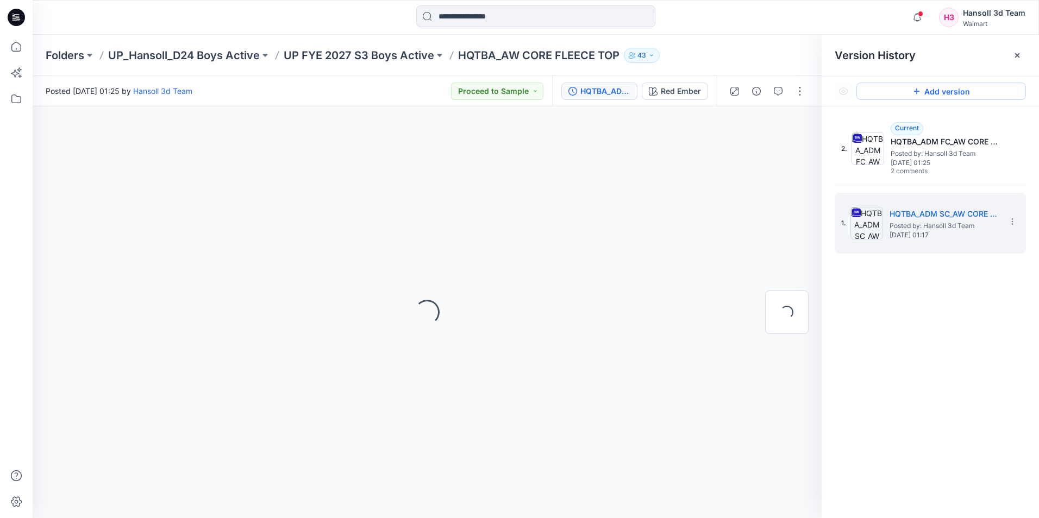
scroll to position [0, 0]
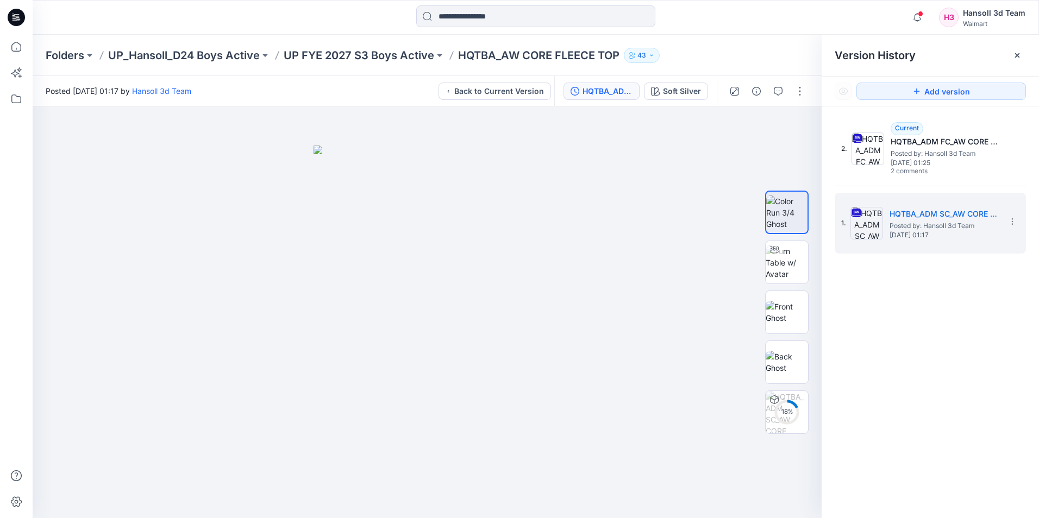
click at [736, 52] on div "Folders UP_Hansoll_D24 Boys Active UP FYE 2027 S3 Boys Active HQTBA_AW CORE FLE…" at bounding box center [494, 55] width 896 height 15
click at [334, 61] on p "UP FYE 2027 S3 Boys Active" at bounding box center [359, 55] width 151 height 15
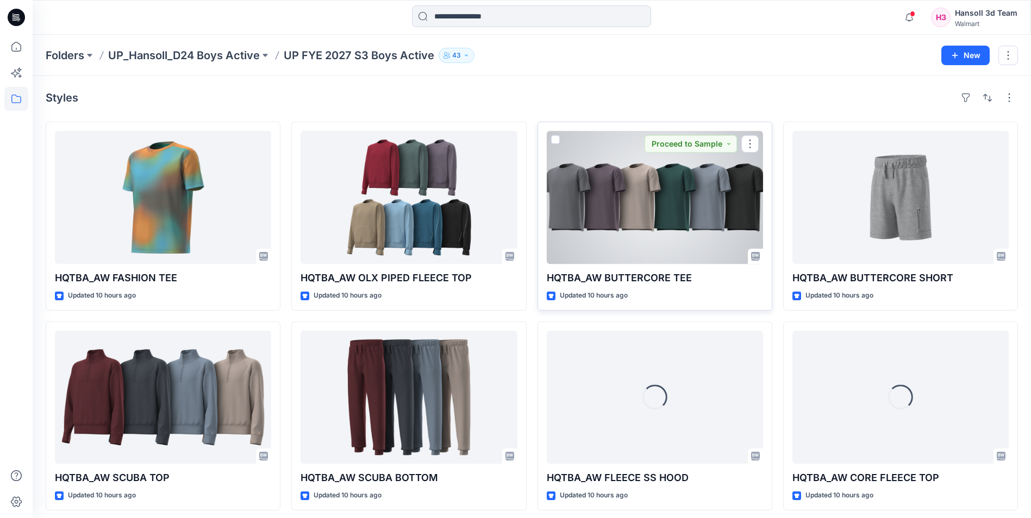
click at [722, 225] on div at bounding box center [655, 197] width 216 height 133
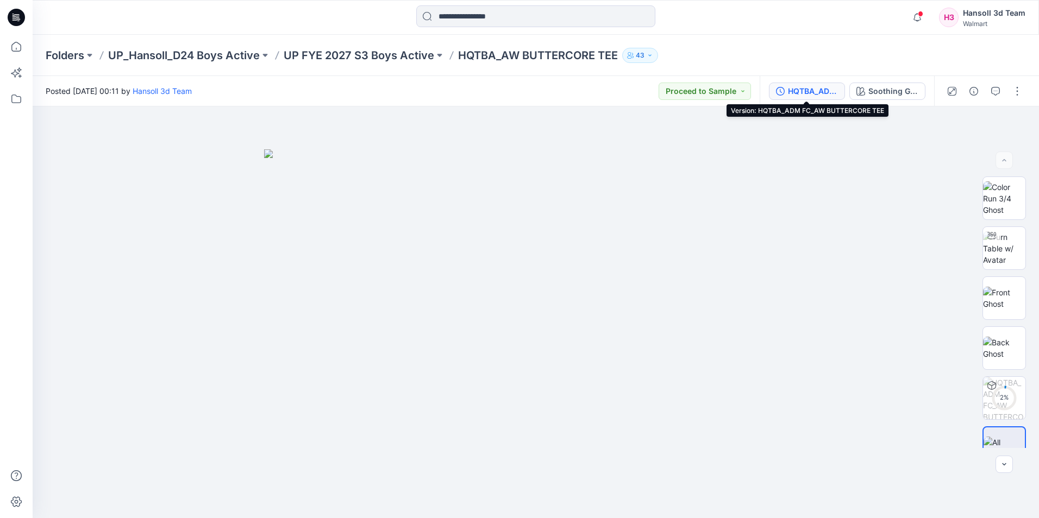
click at [809, 88] on div "HQTBA_ADM FC_AW BUTTERCORE TEE" at bounding box center [813, 91] width 50 height 12
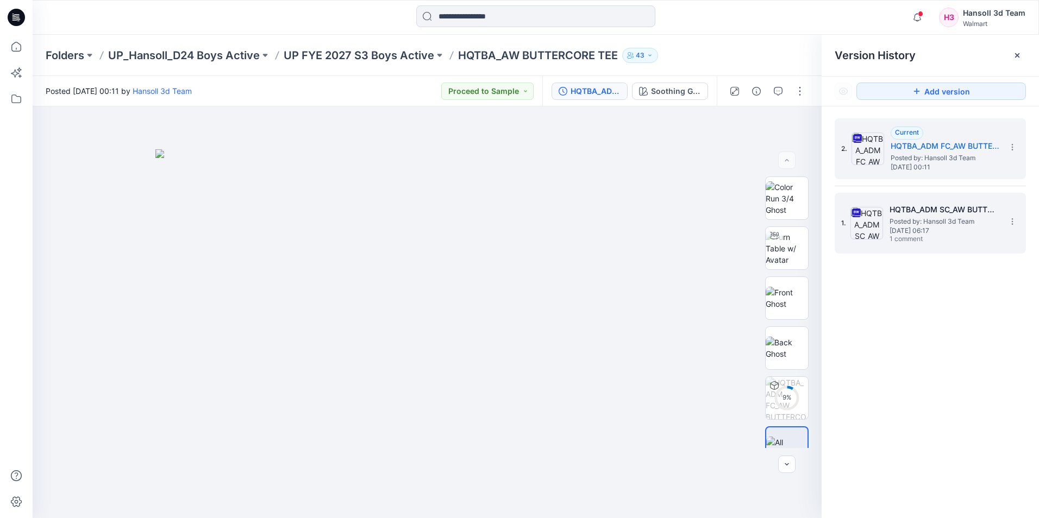
click at [954, 227] on span "Wednesday, September 10, 2025 06:17" at bounding box center [944, 231] width 109 height 8
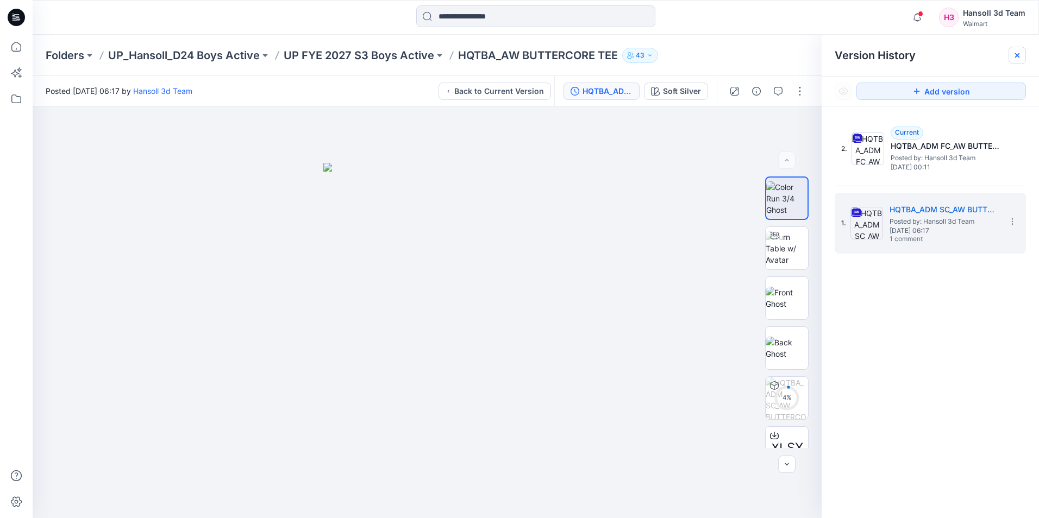
click at [1017, 56] on icon at bounding box center [1017, 55] width 4 height 4
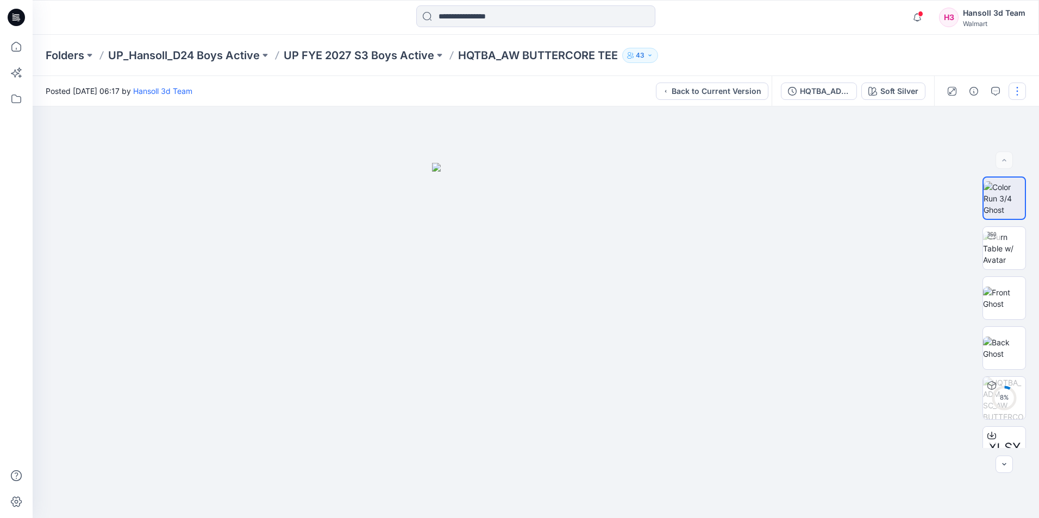
click at [1020, 88] on button "button" at bounding box center [1017, 91] width 17 height 17
click at [935, 67] on div "Folders UP_Hansoll_D24 Boys Active UP FYE 2027 S3 Boys Active HQTBA_AW BUTTERCO…" at bounding box center [536, 55] width 1006 height 41
click at [823, 92] on div "HQTBA_ADM SC_AW BUTTERCORE TEE" at bounding box center [825, 91] width 50 height 12
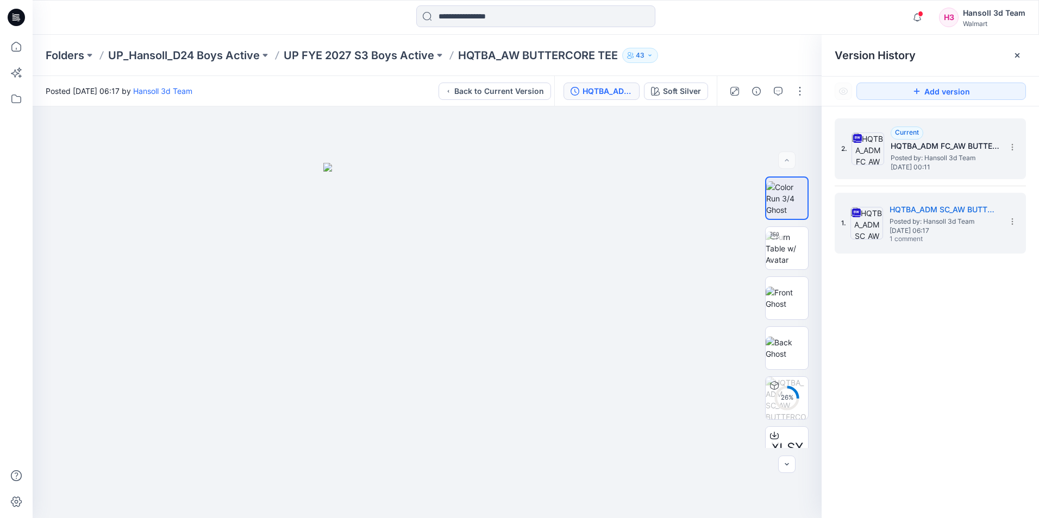
click at [953, 143] on h5 "HQTBA_ADM FC_AW BUTTERCORE TEE" at bounding box center [945, 146] width 109 height 13
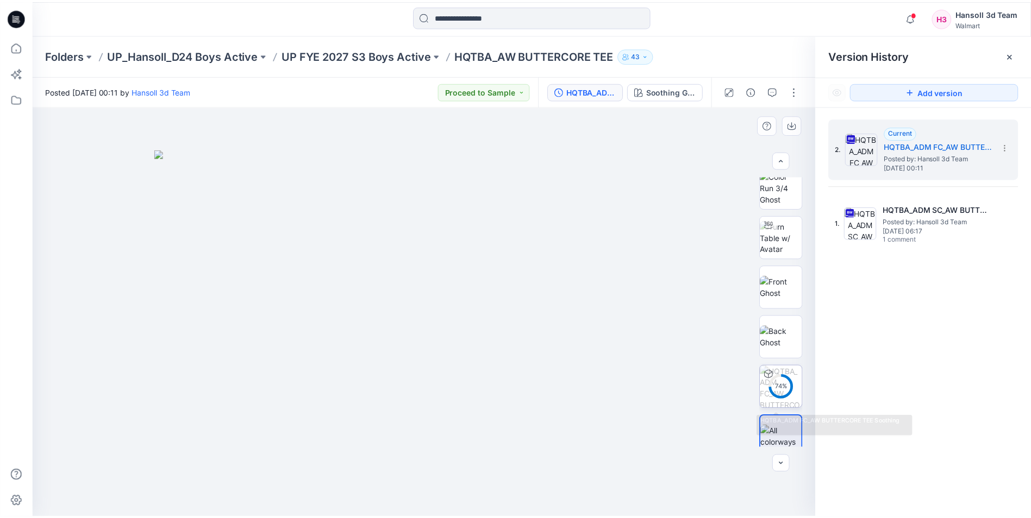
scroll to position [22, 0]
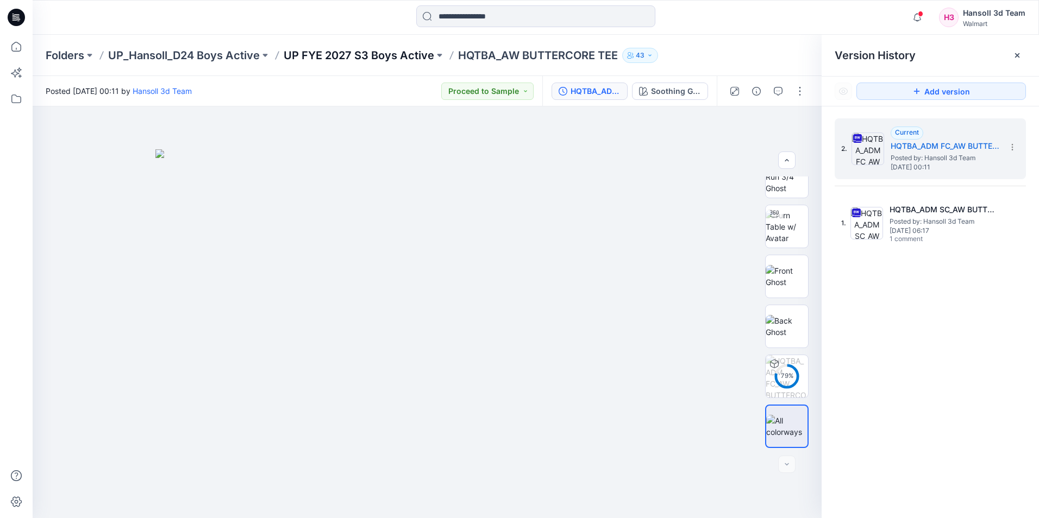
click at [404, 62] on p "UP FYE 2027 S3 Boys Active" at bounding box center [359, 55] width 151 height 15
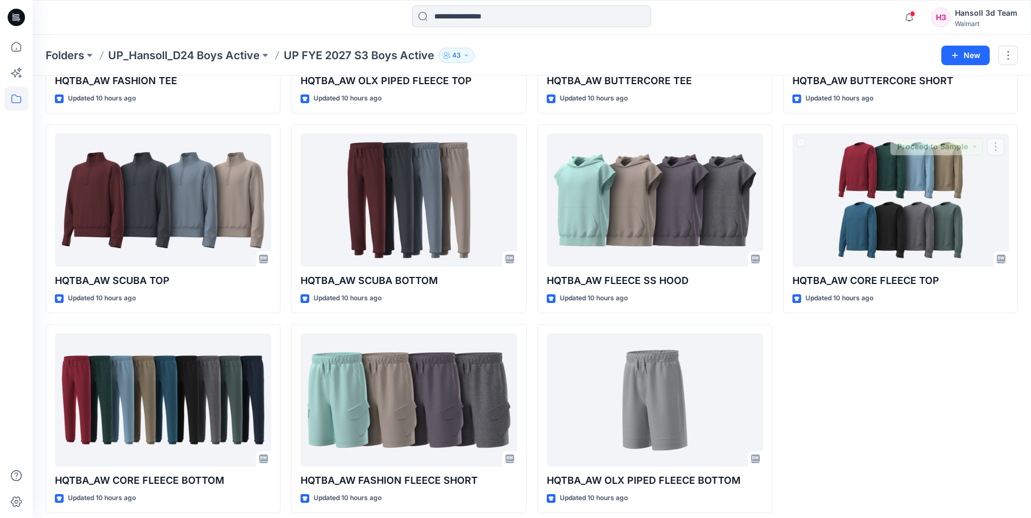
scroll to position [205, 0]
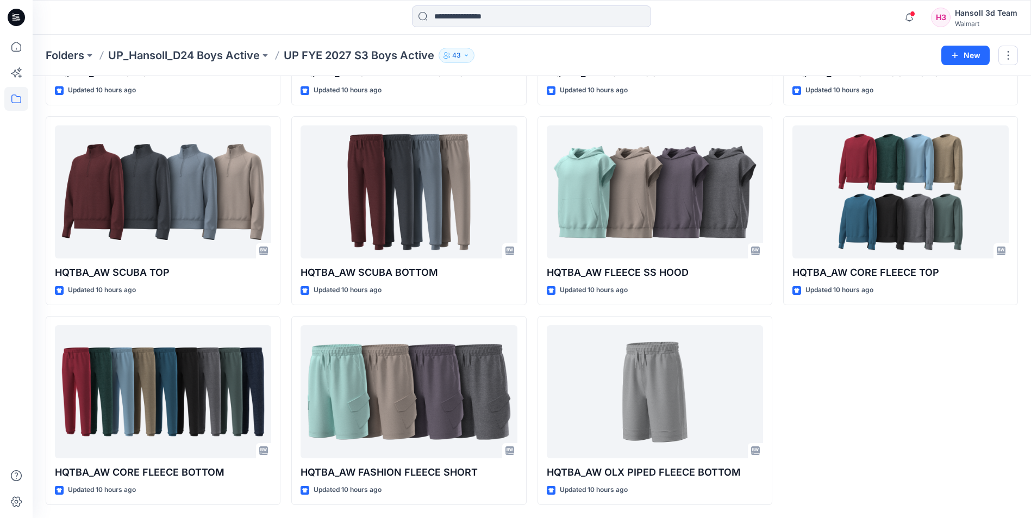
click at [917, 383] on div "HQTBA_AW BUTTERCORE SHORT Updated 10 hours ago HQTBA_AW CORE FLEECE TOP Updated…" at bounding box center [900, 210] width 235 height 589
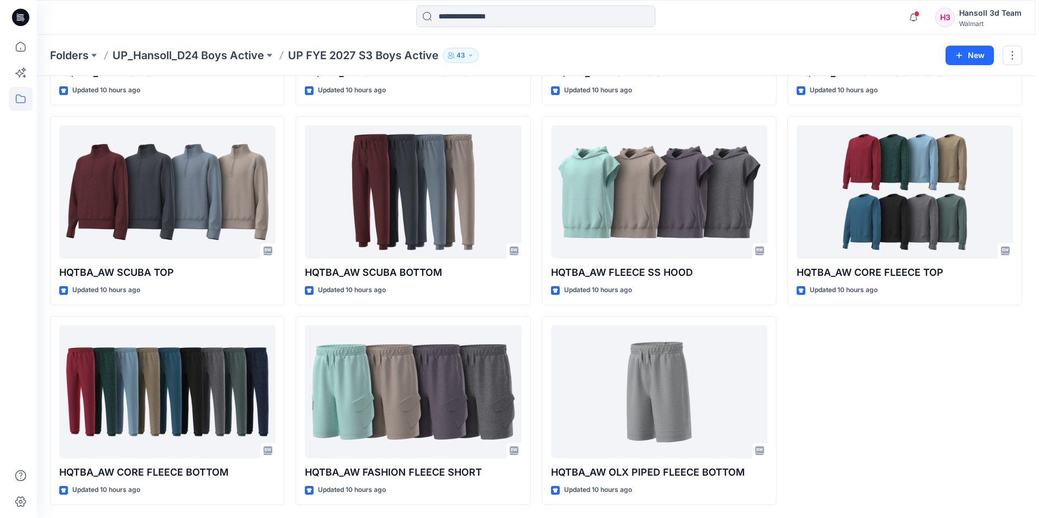
scroll to position [0, 0]
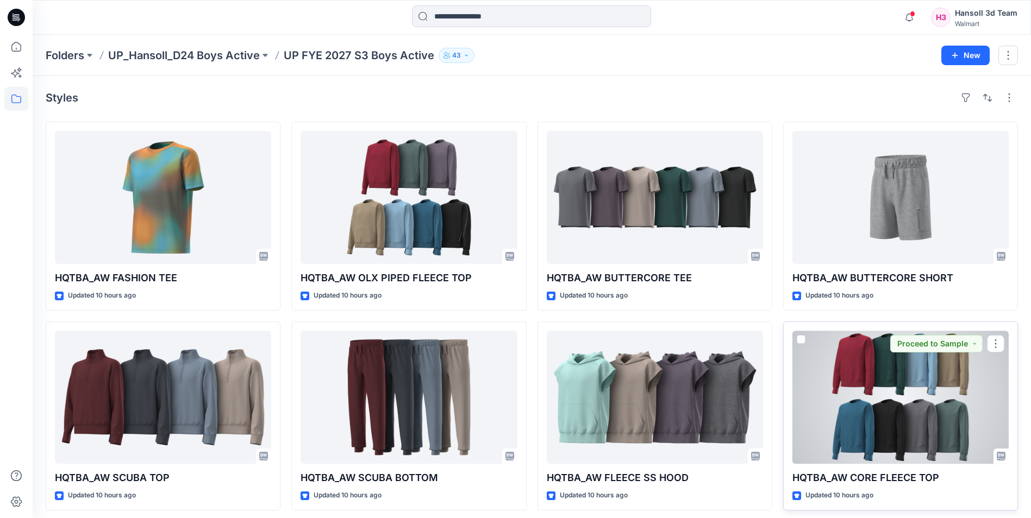
click at [915, 427] on div at bounding box center [900, 397] width 216 height 133
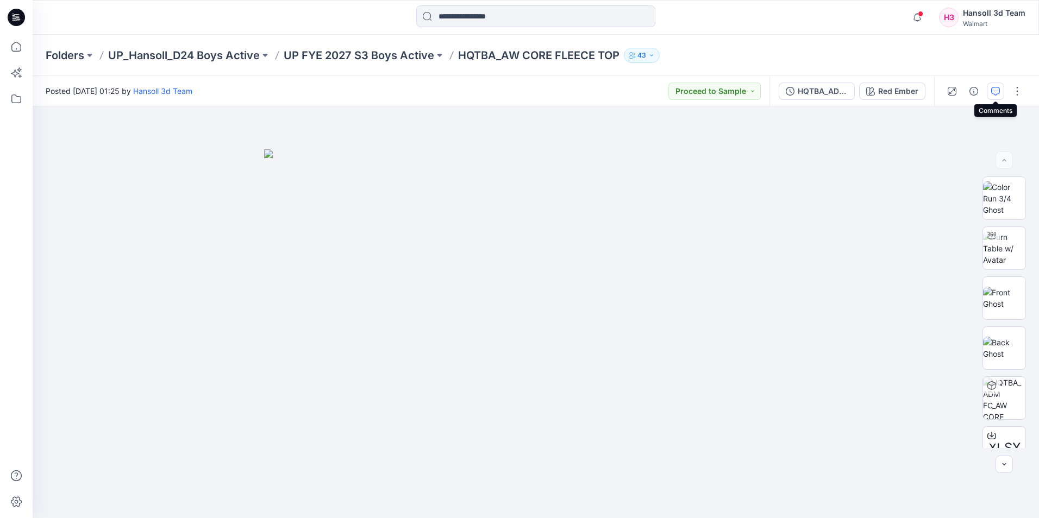
click at [993, 91] on icon "button" at bounding box center [995, 91] width 9 height 9
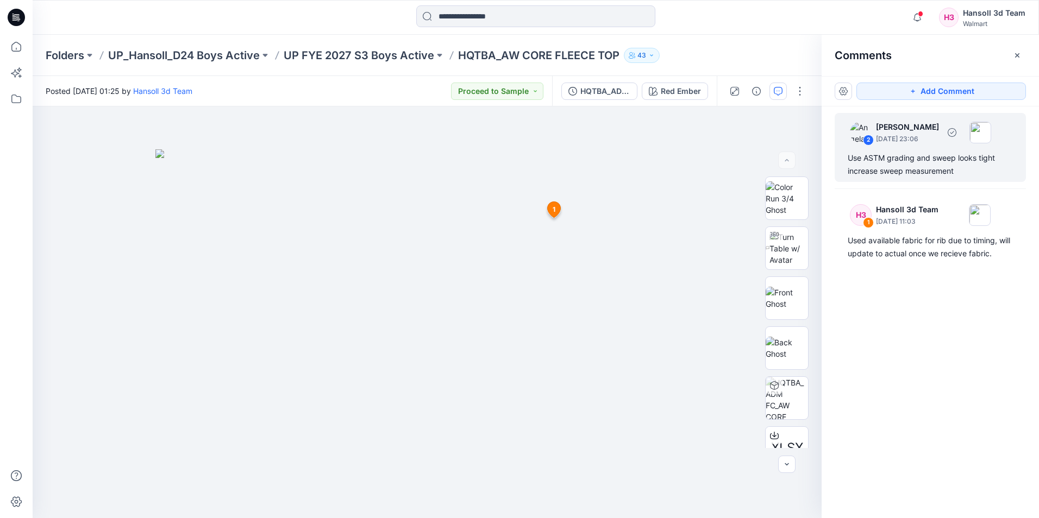
click at [941, 152] on div "2 Angela Bohannan September 16, 2025 23:06 Use ASTM grading and sweep looks tig…" at bounding box center [930, 147] width 191 height 69
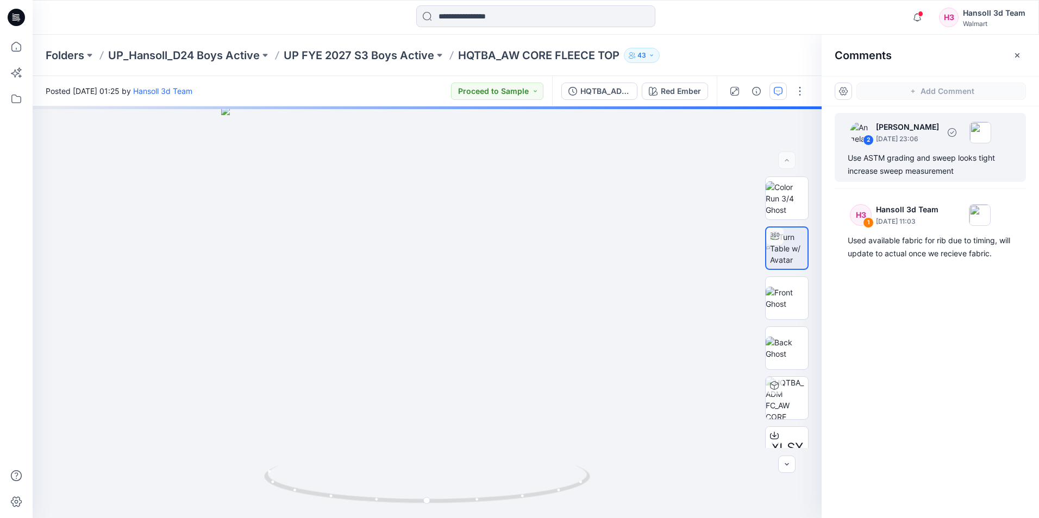
click at [938, 168] on div "Use ASTM grading and sweep looks tight increase sweep measurement" at bounding box center [930, 165] width 165 height 26
click at [880, 163] on div "Use ASTM grading and sweep looks tight increase sweep measurement" at bounding box center [930, 165] width 165 height 26
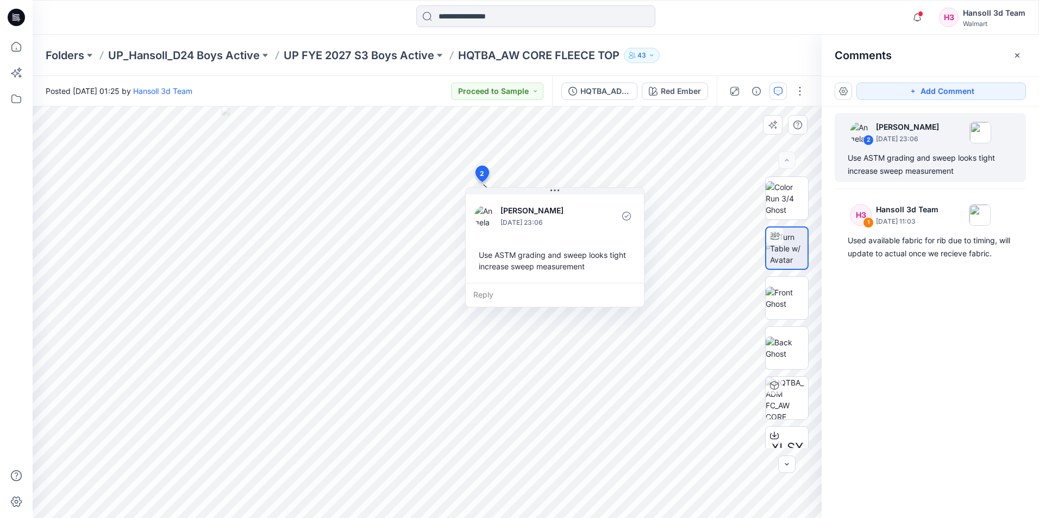
click at [551, 291] on div "Reply" at bounding box center [555, 295] width 178 height 24
click at [535, 298] on textarea at bounding box center [555, 296] width 178 height 26
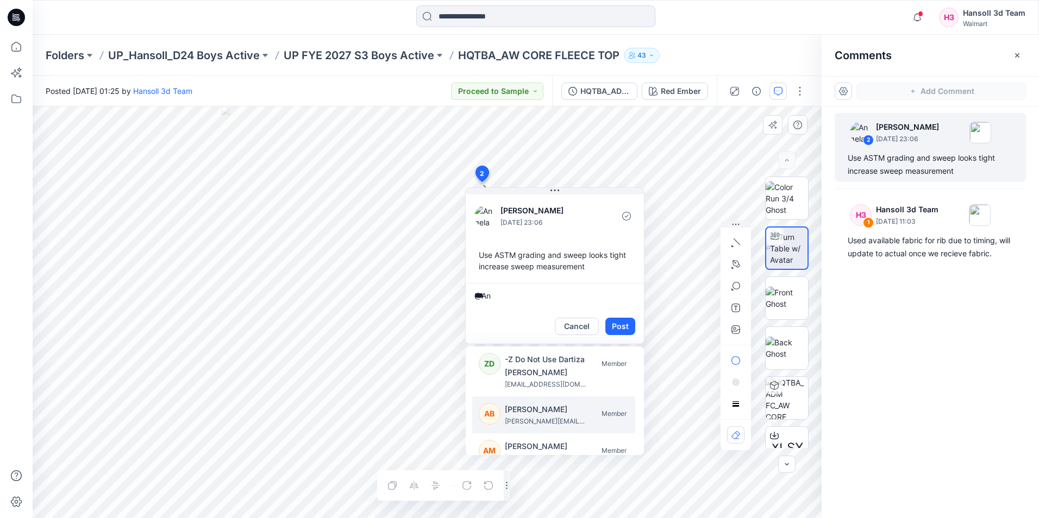
click at [568, 416] on p "angela.bohannan@walmart.com" at bounding box center [546, 421] width 82 height 11
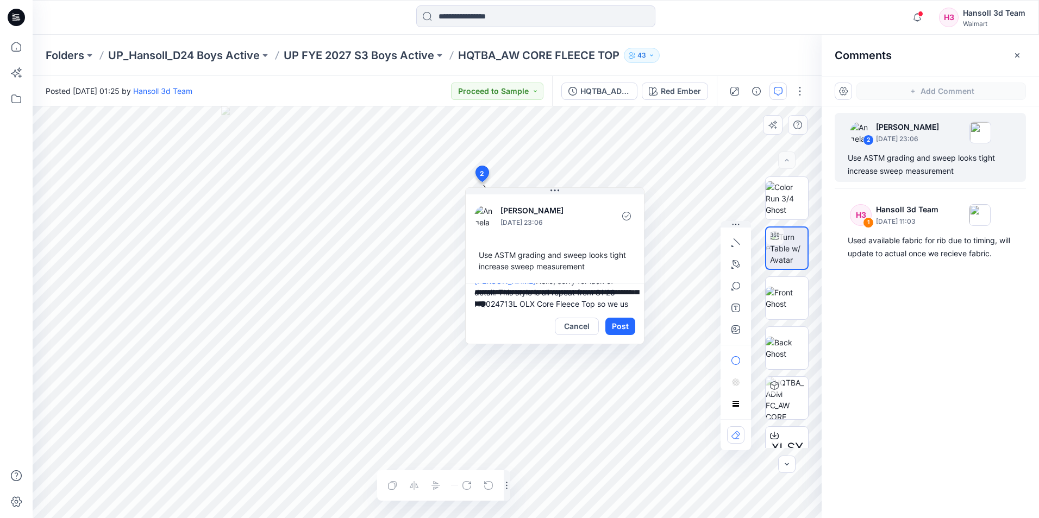
scroll to position [26, 0]
click at [599, 296] on textarea "**********" at bounding box center [555, 296] width 178 height 26
click at [597, 295] on textarea "**********" at bounding box center [555, 296] width 178 height 26
click at [572, 299] on textarea "**********" at bounding box center [555, 296] width 178 height 26
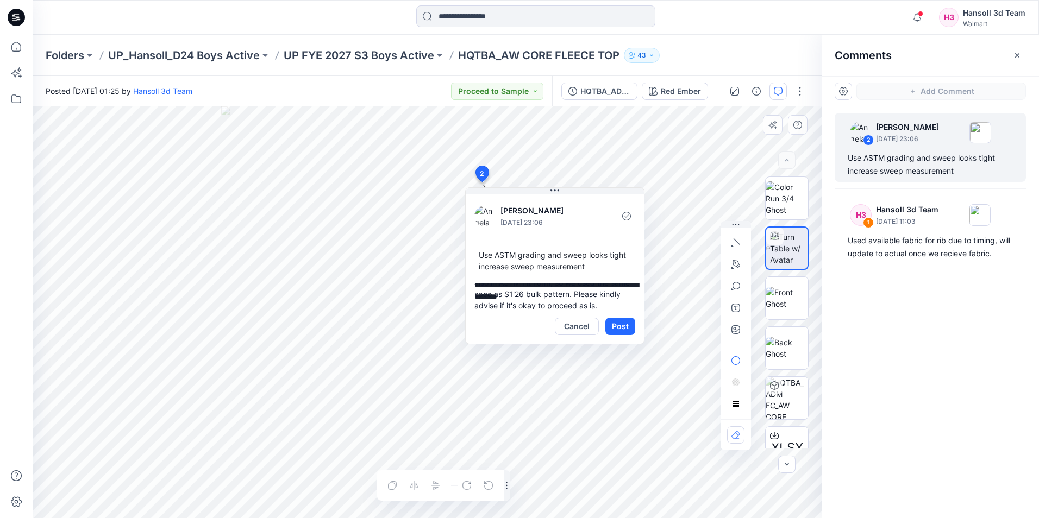
scroll to position [67, 0]
click at [583, 301] on textarea "**********" at bounding box center [555, 296] width 178 height 26
drag, startPoint x: 618, startPoint y: 327, endPoint x: 559, endPoint y: 313, distance: 60.8
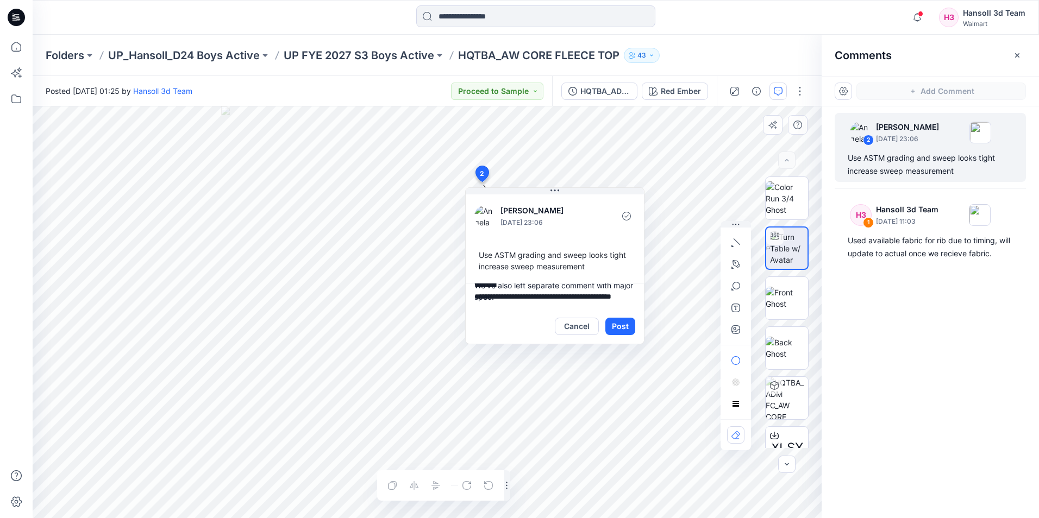
click at [525, 319] on div "Cancel Post" at bounding box center [555, 326] width 178 height 35
click at [470, 300] on textarea "**********" at bounding box center [555, 296] width 178 height 26
type textarea "**********"
click at [617, 323] on button "Post" at bounding box center [620, 326] width 30 height 17
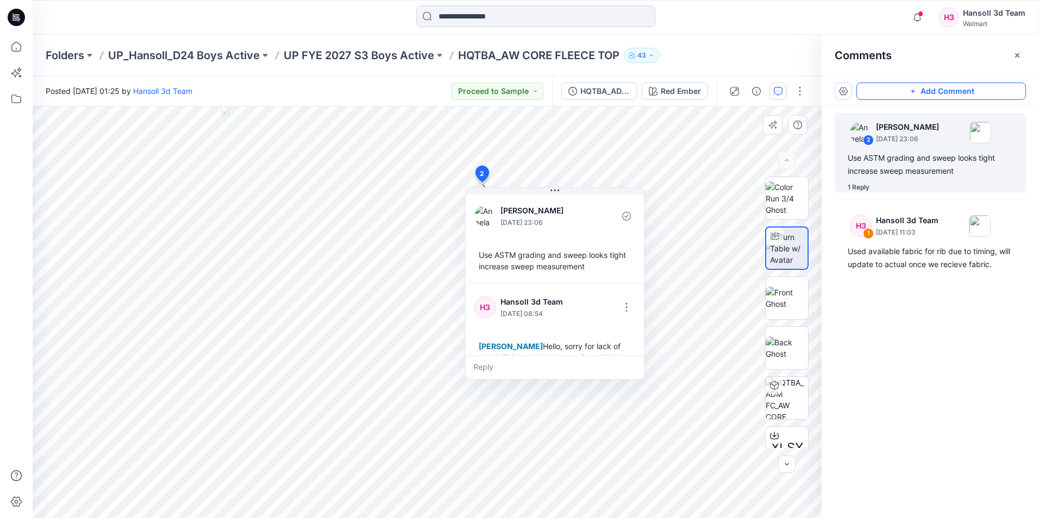
click at [968, 94] on button "Add Comment" at bounding box center [941, 91] width 170 height 17
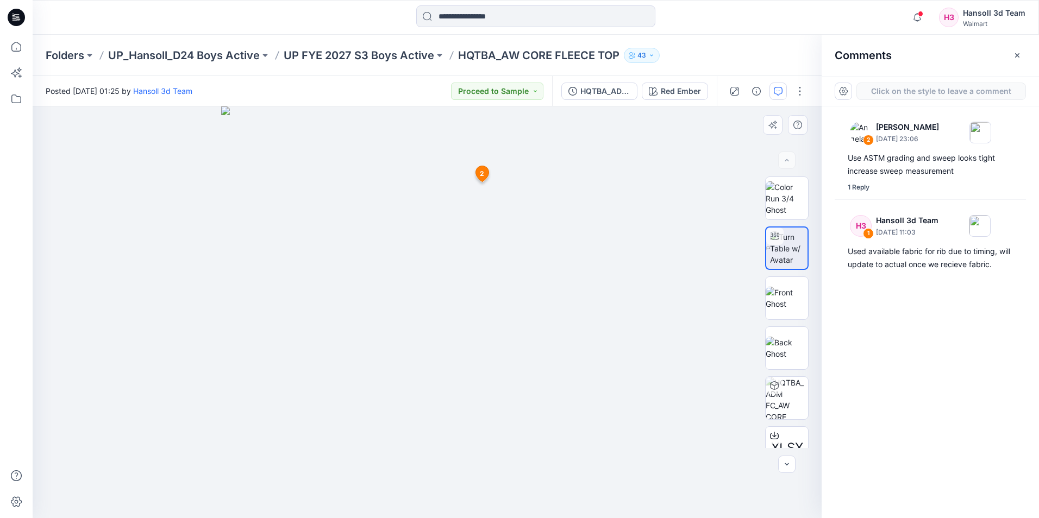
click at [422, 258] on div "3 2 Angela Bohannan September 16, 2025 23:06 Use ASTM grading and sweep looks t…" at bounding box center [427, 313] width 789 height 412
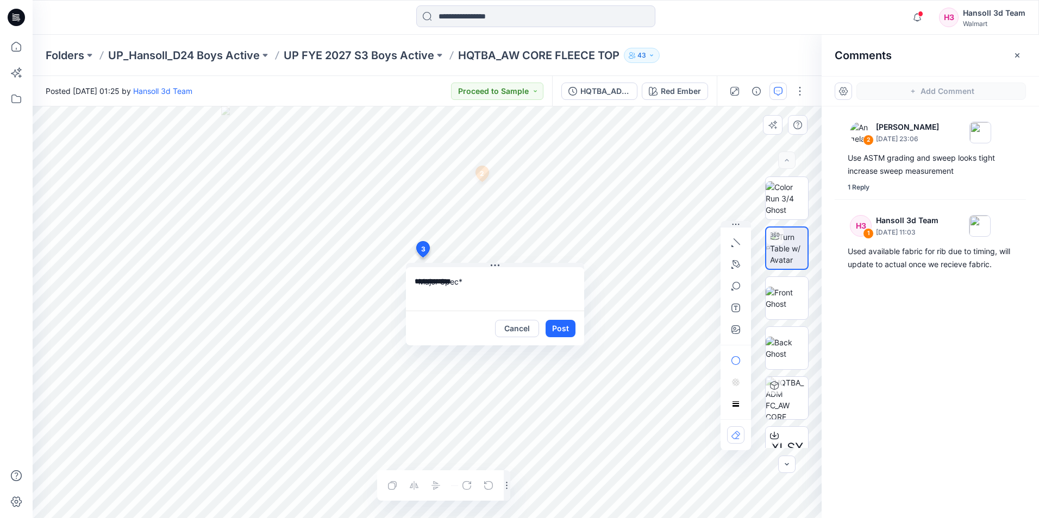
click at [446, 296] on textarea "**********" at bounding box center [495, 288] width 178 height 43
click at [403, 292] on div "**********" at bounding box center [427, 313] width 789 height 412
click at [566, 296] on textarea "**********" at bounding box center [495, 288] width 178 height 43
type textarea "**********"
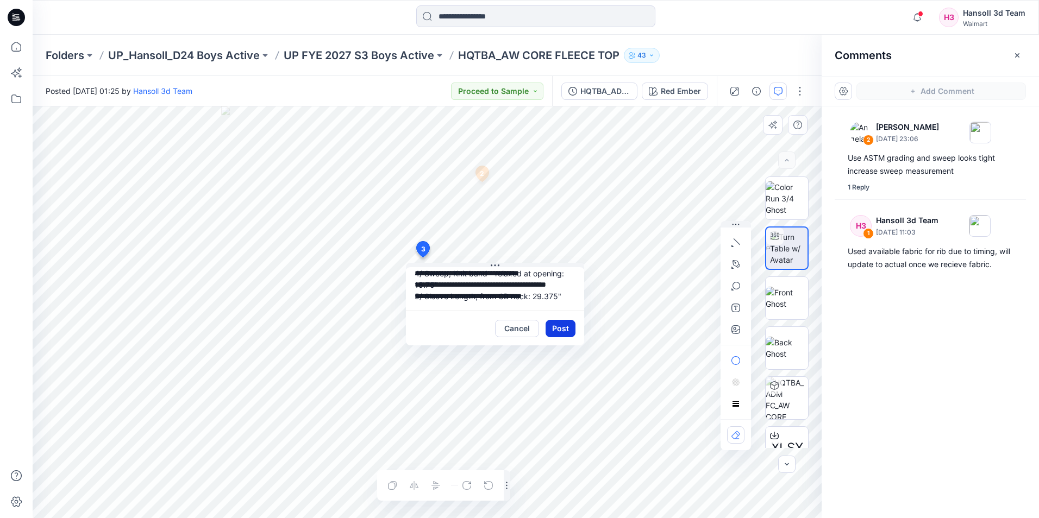
click at [559, 329] on button "Post" at bounding box center [561, 328] width 30 height 17
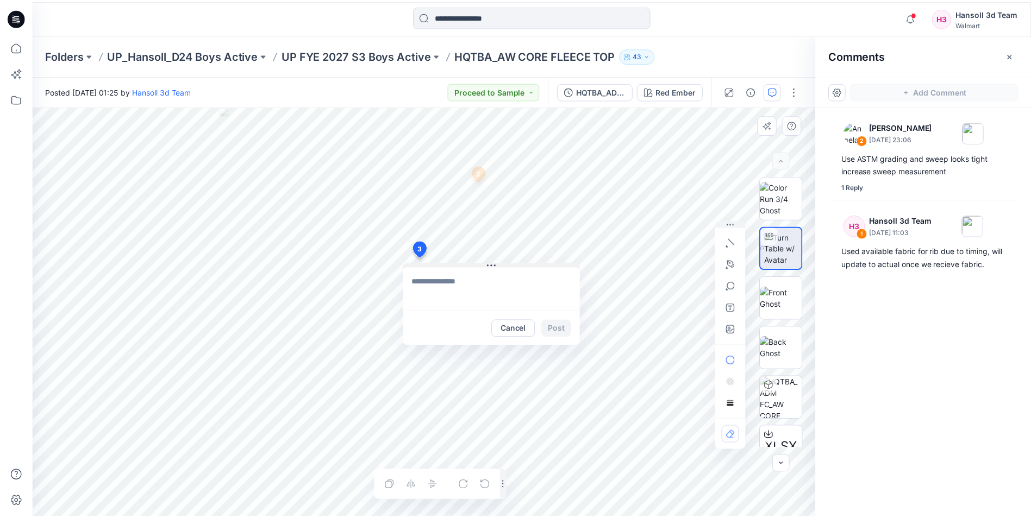
scroll to position [0, 0]
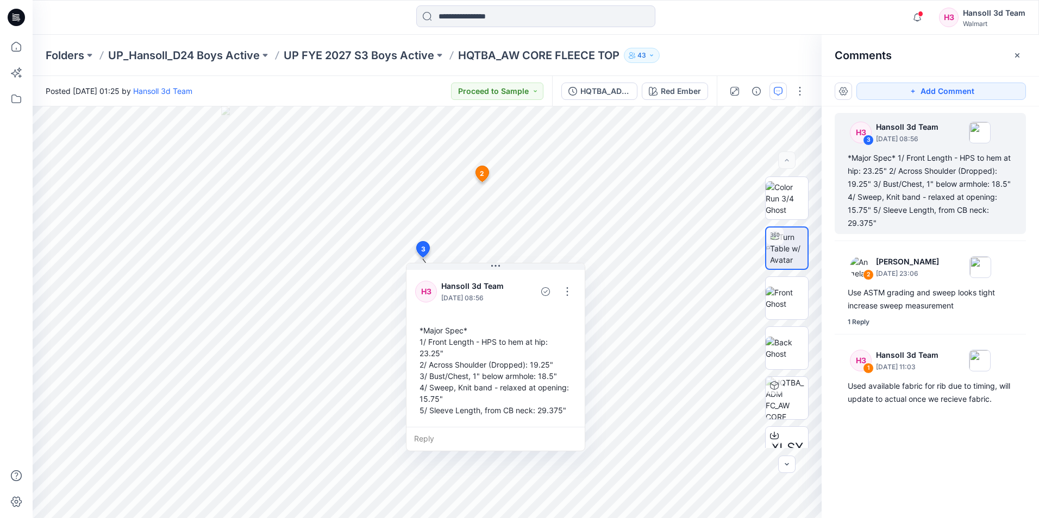
click at [906, 15] on div "Notifications Angela Bohannan changed the status of HQTBA_ADM FC_AW FASHION TEE…" at bounding box center [536, 17] width 1006 height 24
click at [389, 49] on p "UP FYE 2027 S3 Boys Active" at bounding box center [359, 55] width 151 height 15
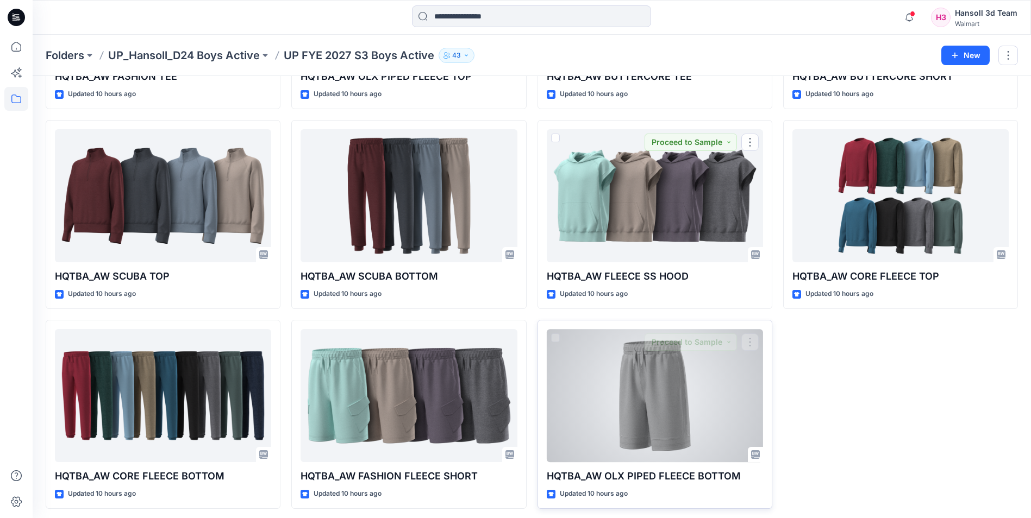
scroll to position [205, 0]
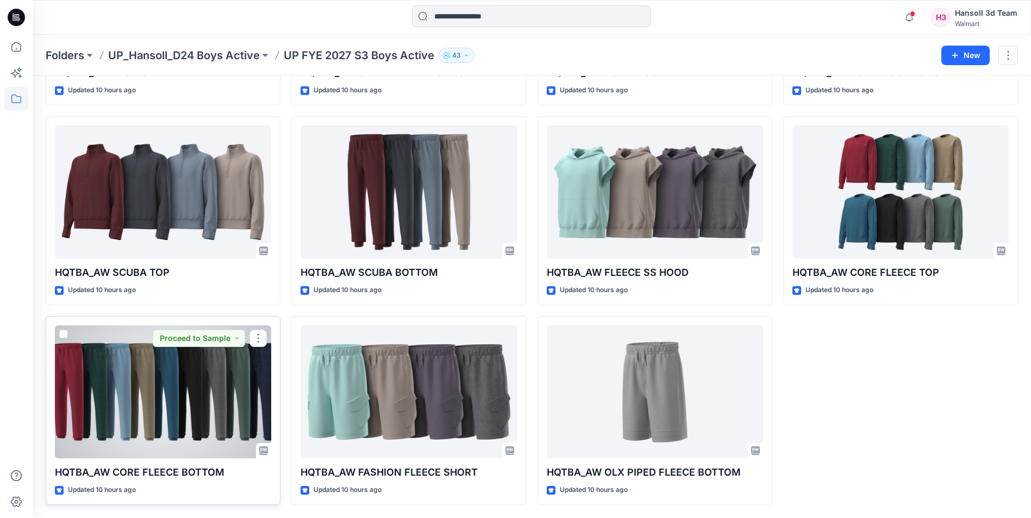
click at [211, 368] on div at bounding box center [163, 392] width 216 height 133
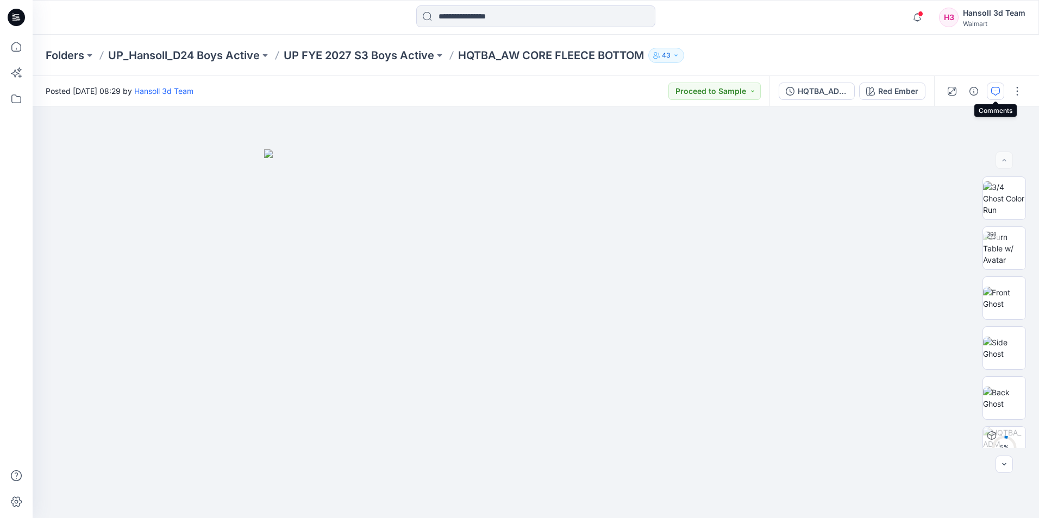
click at [991, 92] on icon "button" at bounding box center [995, 91] width 9 height 9
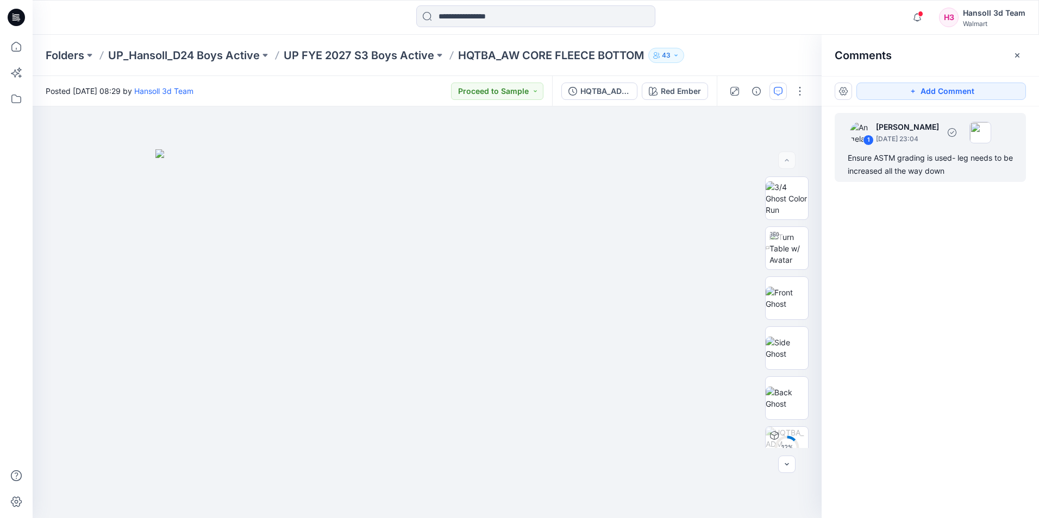
click at [937, 166] on div "Ensure ASTM grading is used- leg needs to be increased all the way down" at bounding box center [930, 165] width 165 height 26
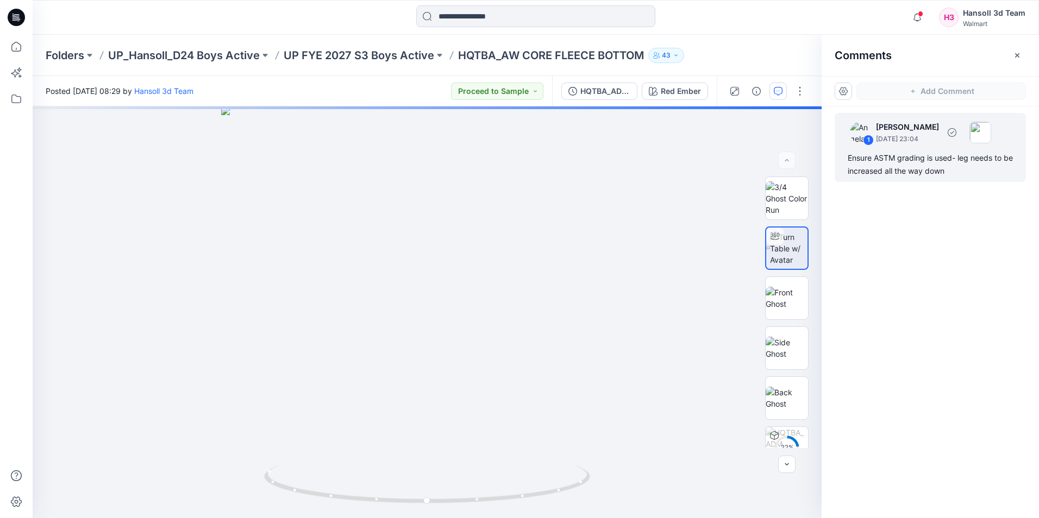
click at [943, 172] on div "Ensure ASTM grading is used- leg needs to be increased all the way down" at bounding box center [930, 165] width 165 height 26
click at [928, 159] on div "Ensure ASTM grading is used- leg needs to be increased all the way down" at bounding box center [930, 165] width 165 height 26
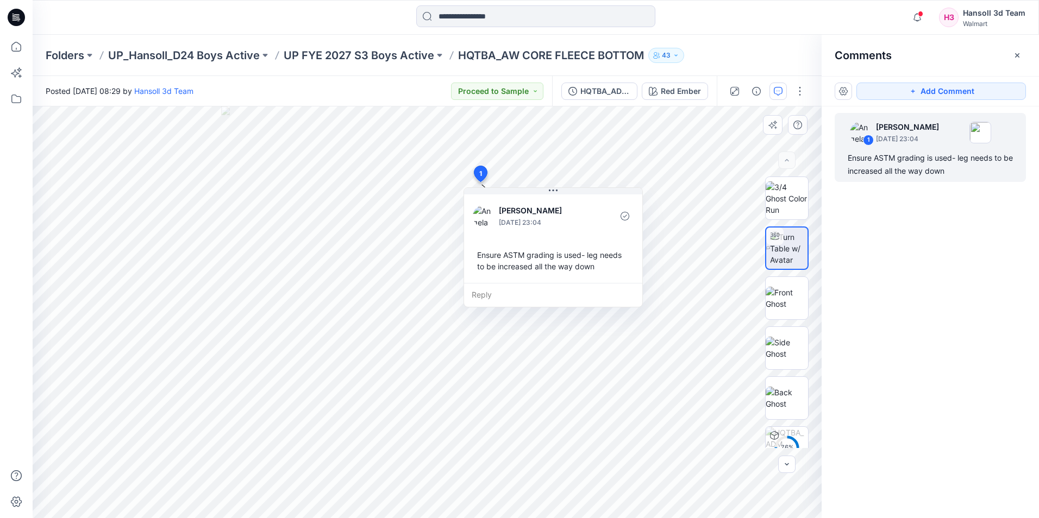
click at [516, 281] on div "Angela Bohannan September 16, 2025 23:04 Ensure ASTM grading is used- leg needs…" at bounding box center [553, 237] width 178 height 91
click at [514, 291] on div "Reply" at bounding box center [553, 295] width 178 height 24
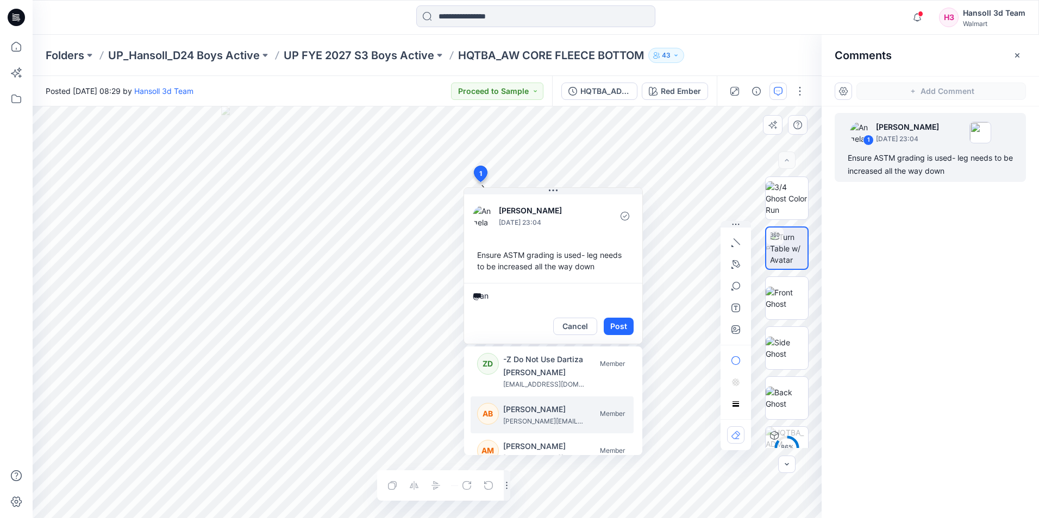
click at [554, 403] on p "[PERSON_NAME]" at bounding box center [544, 409] width 82 height 13
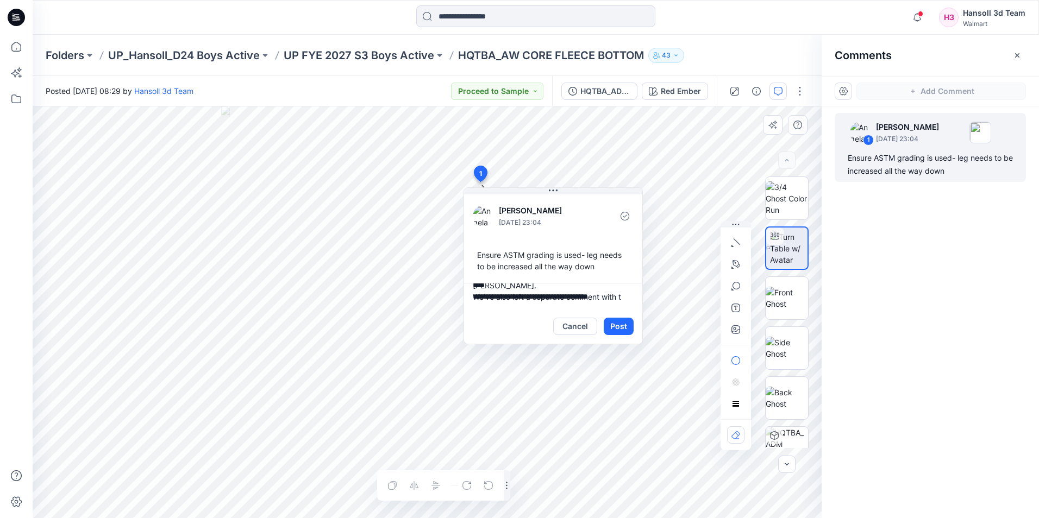
scroll to position [95, 0]
type textarea "**********"
click at [610, 321] on button "Post" at bounding box center [619, 326] width 30 height 17
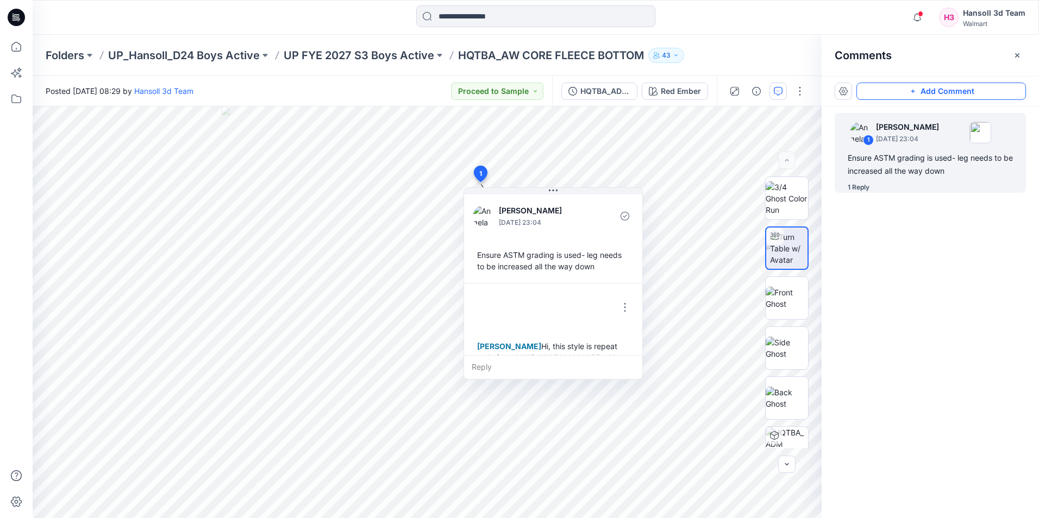
scroll to position [91, 0]
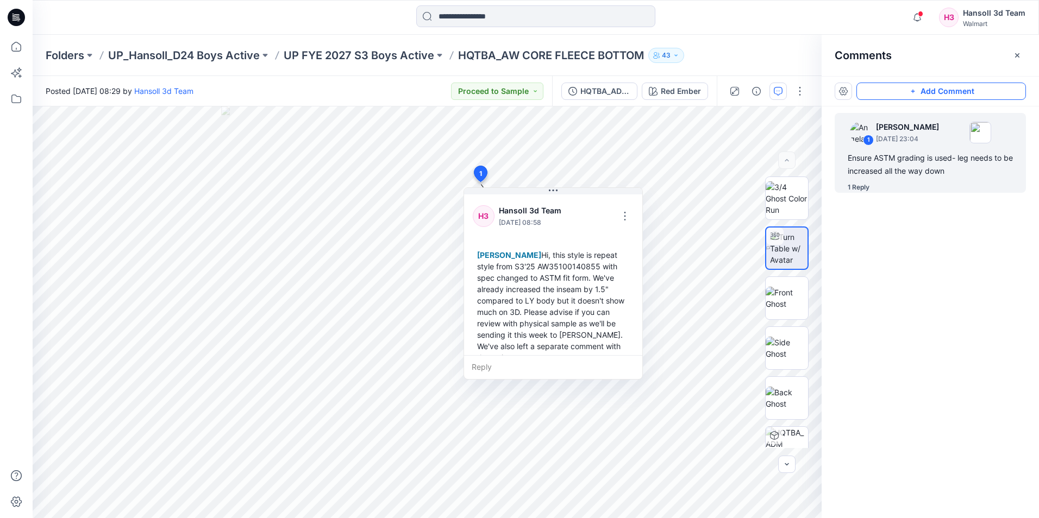
click at [950, 94] on button "Add Comment" at bounding box center [941, 91] width 170 height 17
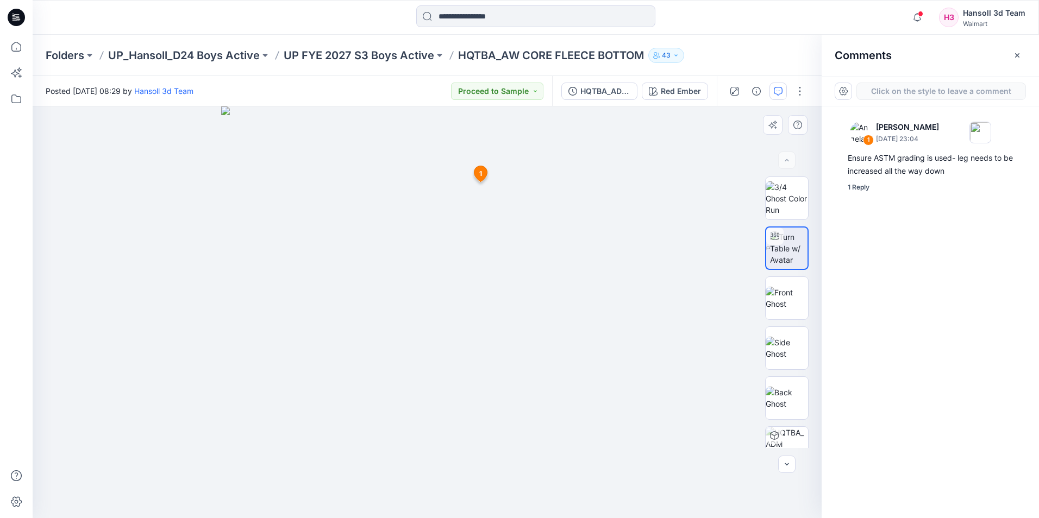
click at [459, 277] on div "2 1 Angela Bohannan September 16, 2025 23:04 Ensure ASTM grading is used- leg n…" at bounding box center [427, 313] width 789 height 412
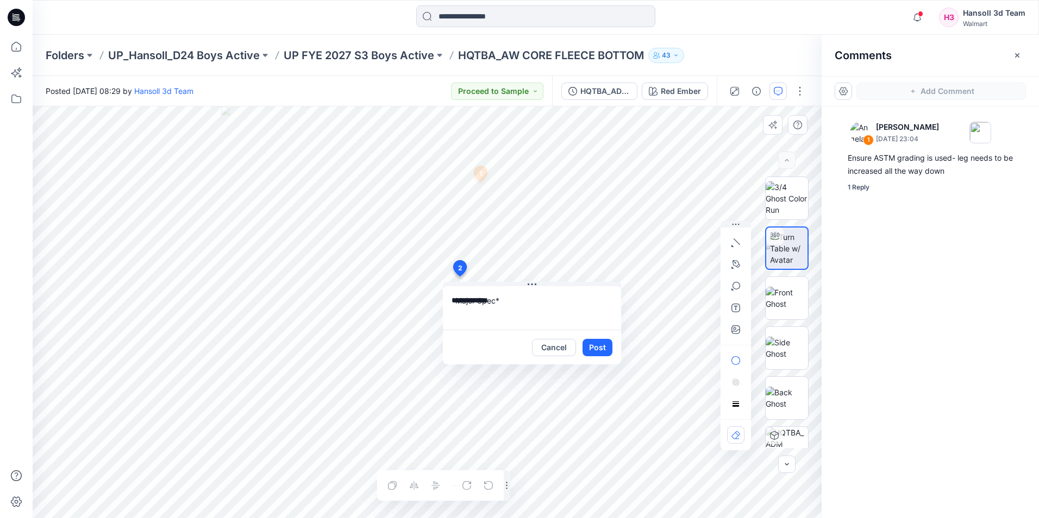
click at [480, 318] on textarea "**********" at bounding box center [532, 307] width 178 height 43
type textarea "**********"
click at [603, 346] on button "Post" at bounding box center [598, 347] width 30 height 17
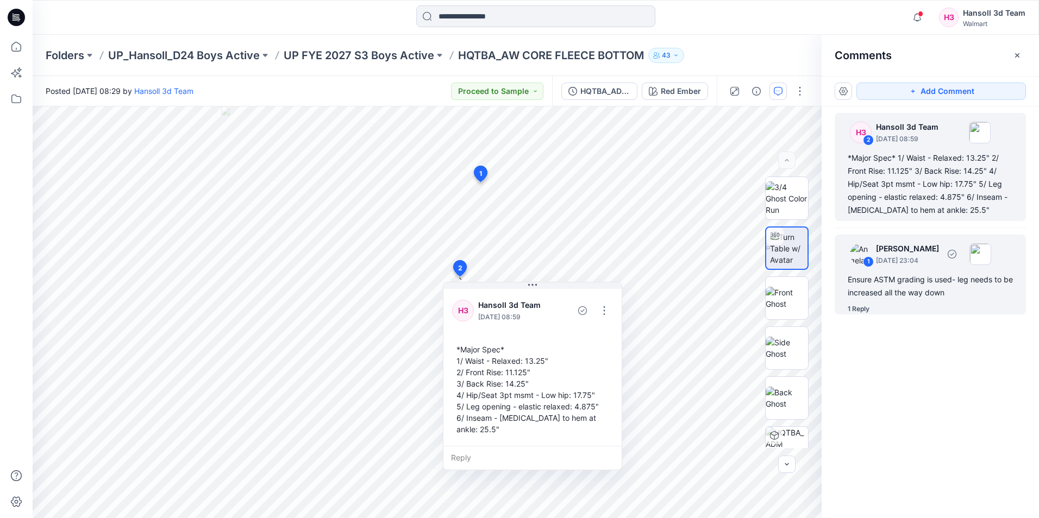
click at [935, 293] on div "Ensure ASTM grading is used- leg needs to be increased all the way down" at bounding box center [930, 286] width 165 height 26
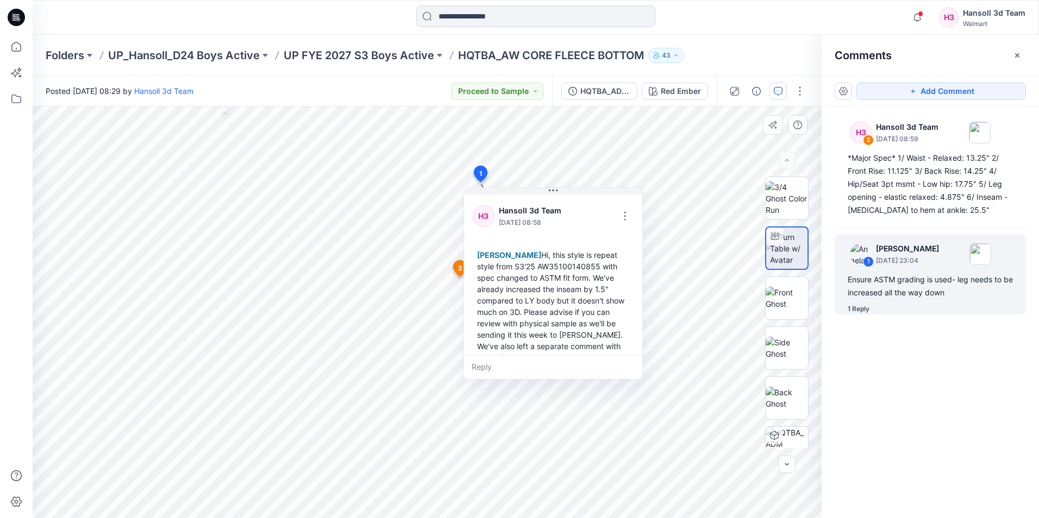
scroll to position [110, 0]
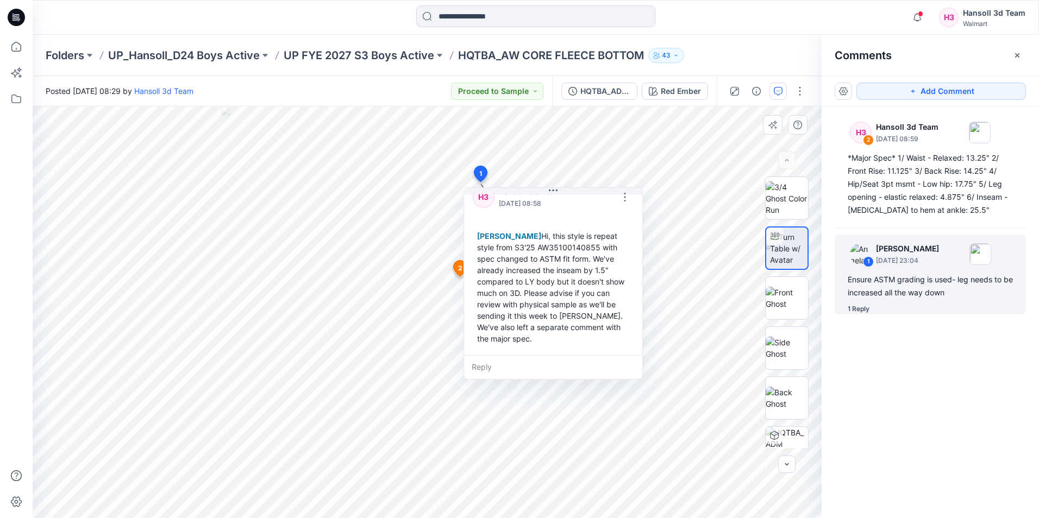
click at [558, 331] on div "Angela Bohannan Hi, this style is repeat style from S3'25 AW35100140855 with sp…" at bounding box center [553, 287] width 161 height 123
click at [624, 203] on button "button" at bounding box center [624, 197] width 17 height 17
click at [621, 230] on button "Edit comment" at bounding box center [625, 222] width 83 height 20
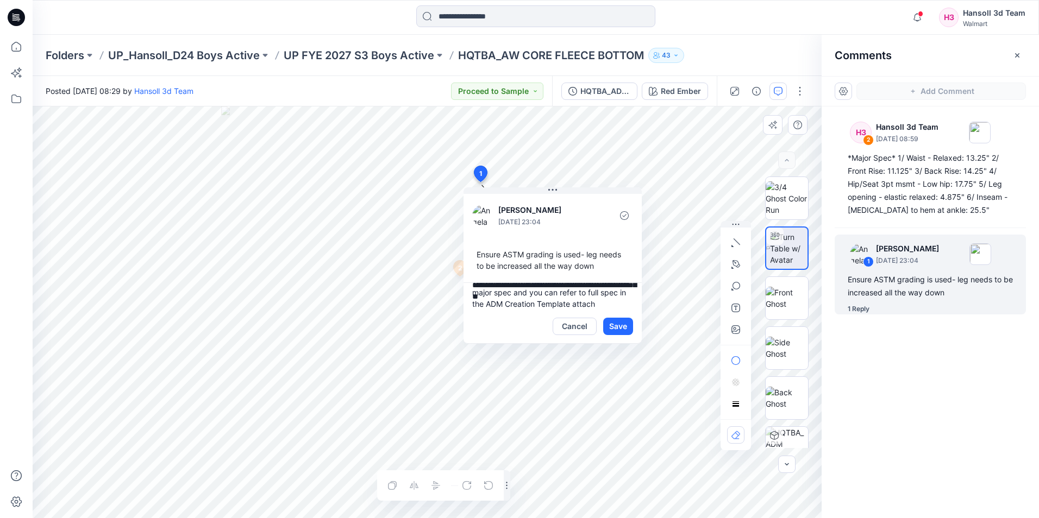
scroll to position [117, 0]
type textarea "**********"
click at [617, 326] on button "Save" at bounding box center [618, 326] width 30 height 17
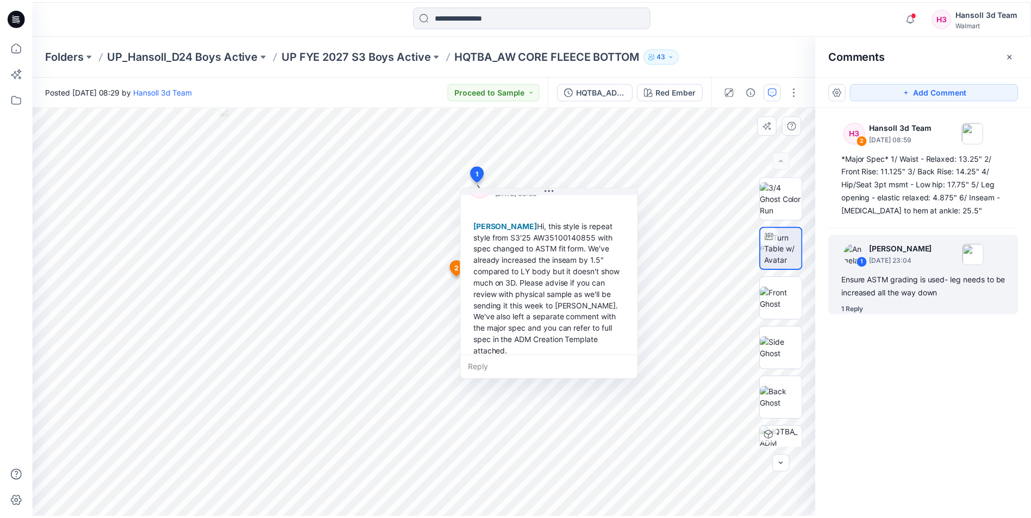
scroll to position [133, 0]
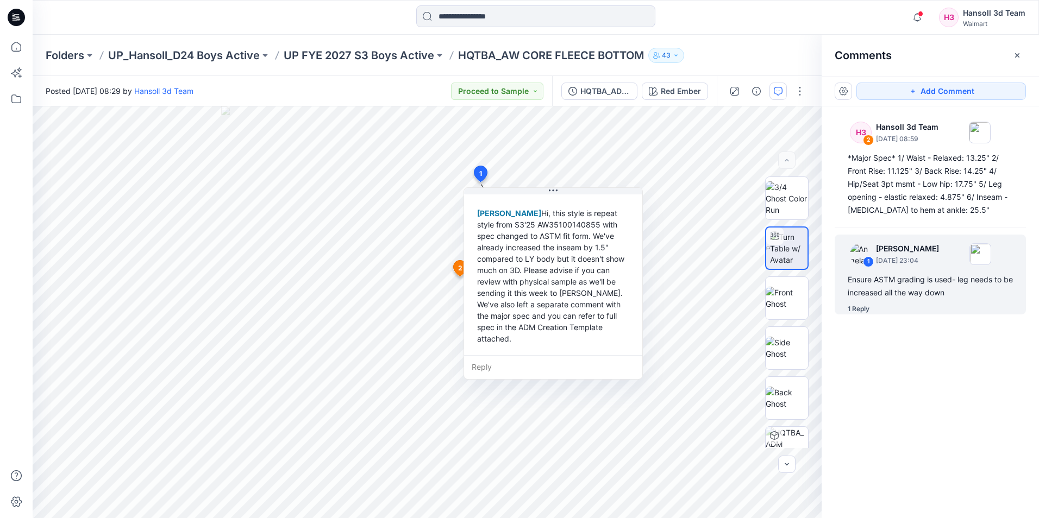
drag, startPoint x: 371, startPoint y: 53, endPoint x: 299, endPoint y: 9, distance: 84.2
click at [371, 53] on p "UP FYE 2027 S3 Boys Active" at bounding box center [359, 55] width 151 height 15
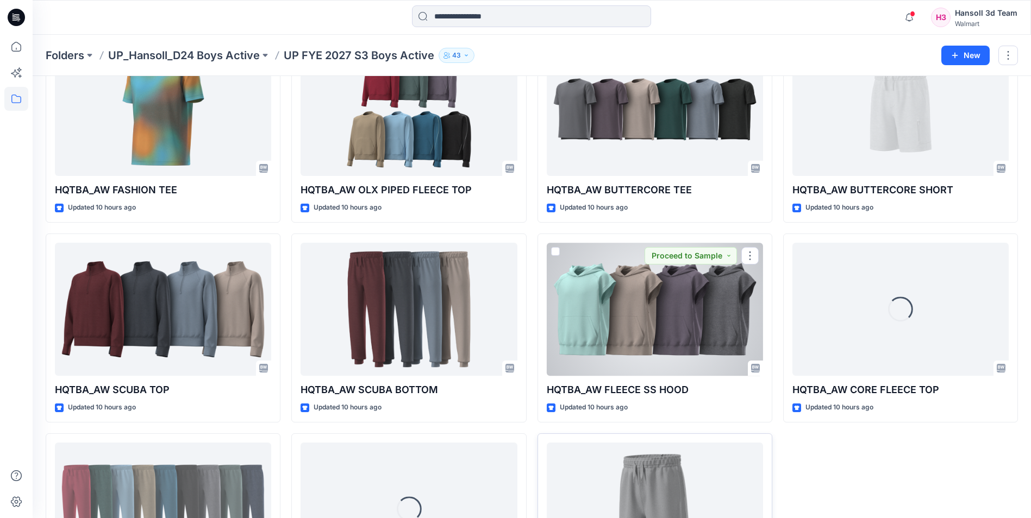
scroll to position [163, 0]
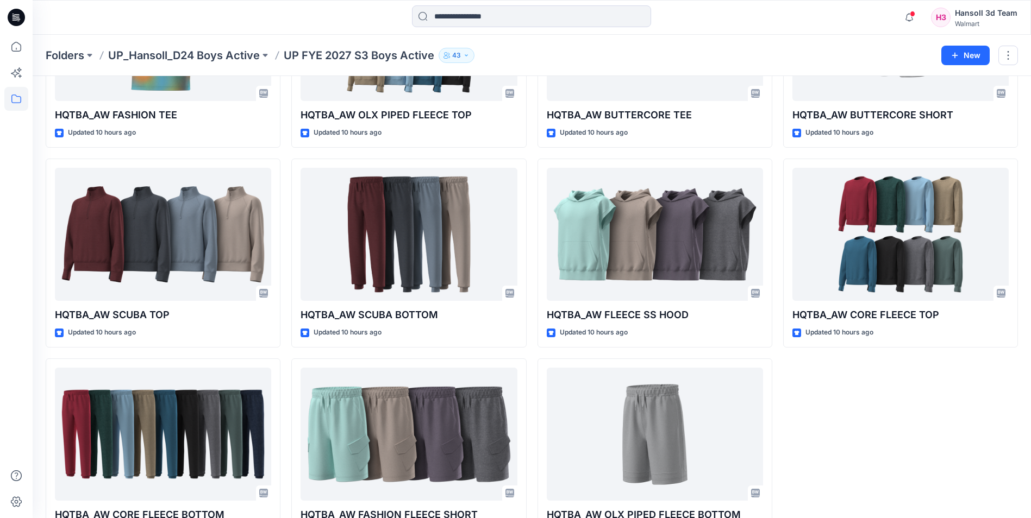
click at [897, 458] on div "HQTBA_AW BUTTERCORE SHORT Updated 10 hours ago HQTBA_AW CORE FLEECE TOP Updated…" at bounding box center [900, 253] width 235 height 589
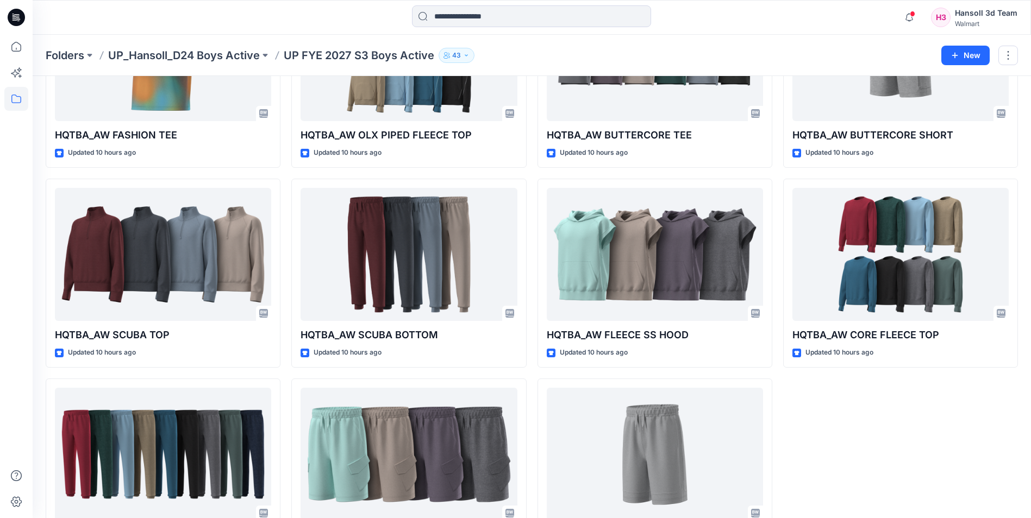
scroll to position [109, 0]
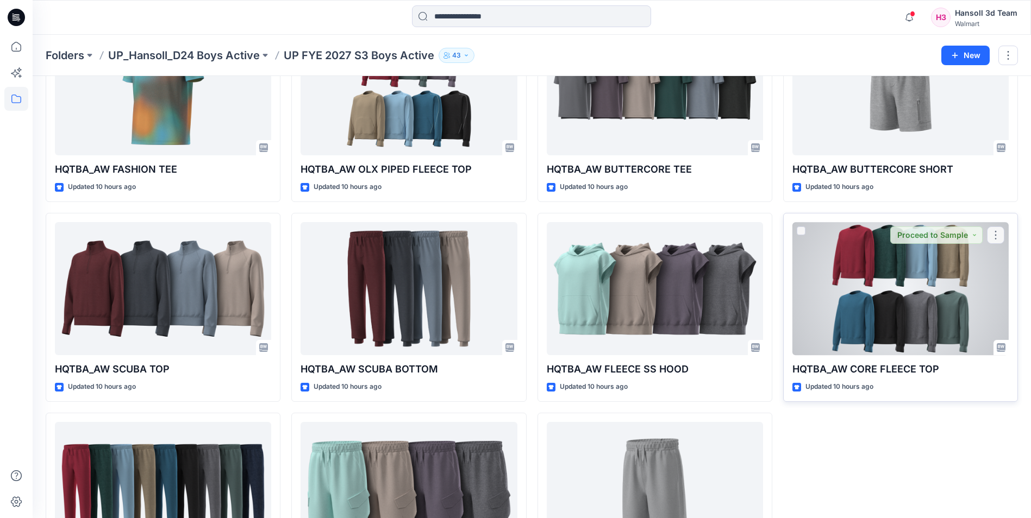
click at [937, 305] on div at bounding box center [900, 288] width 216 height 133
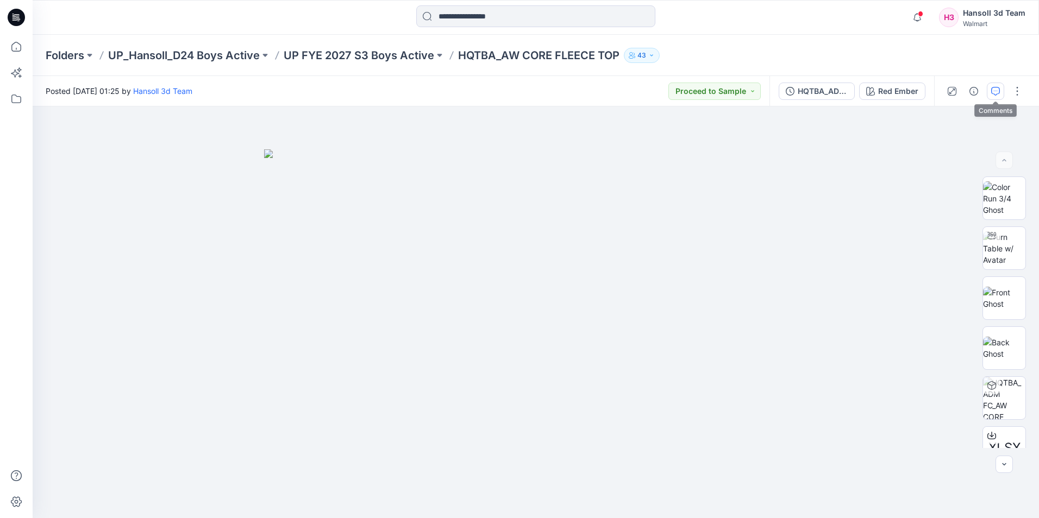
click at [1003, 98] on button "button" at bounding box center [995, 91] width 17 height 17
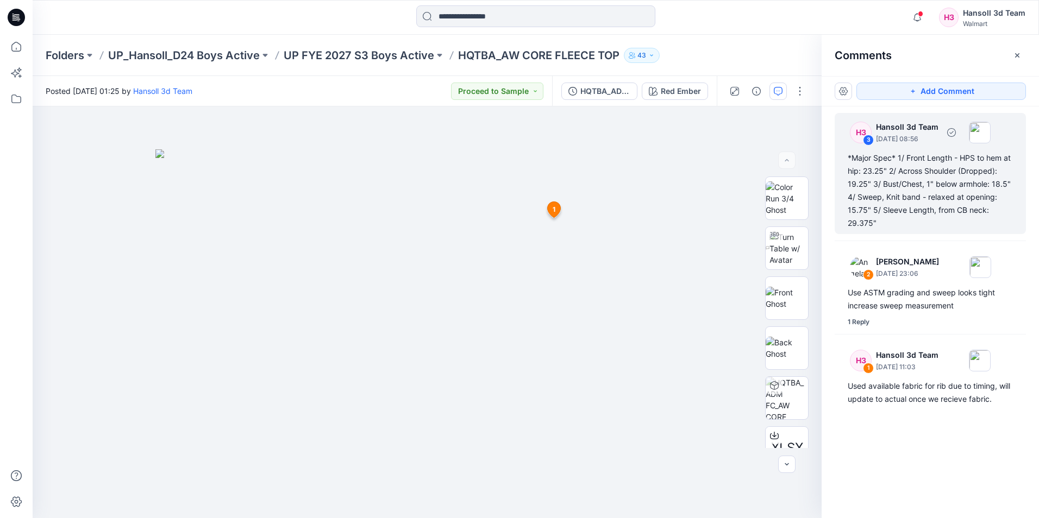
click at [960, 205] on div "*Major Spec* 1/ Front Length - HPS to hem at hip: 23.25" 2/ Across Shoulder (Dr…" at bounding box center [930, 191] width 165 height 78
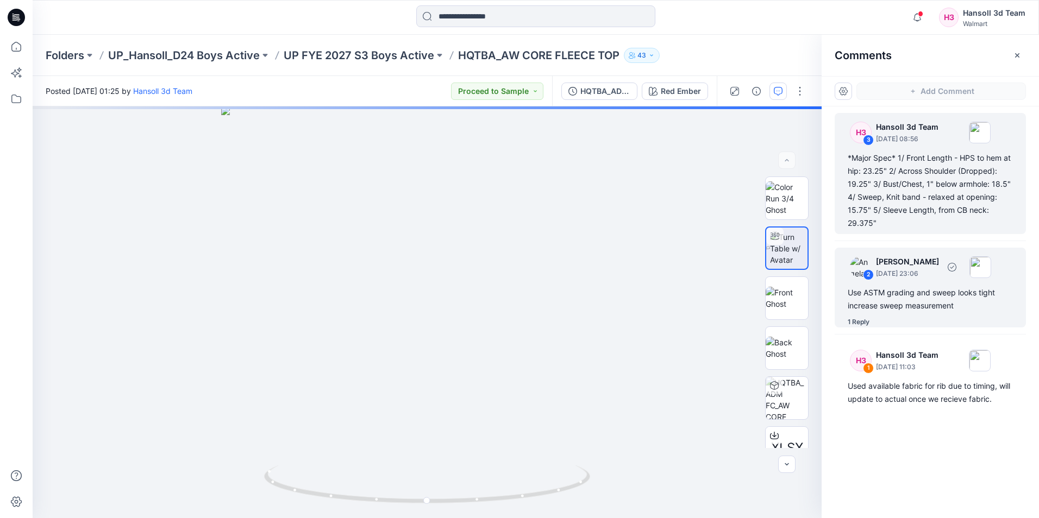
click at [942, 288] on div "Use ASTM grading and sweep looks tight increase sweep measurement" at bounding box center [930, 299] width 165 height 26
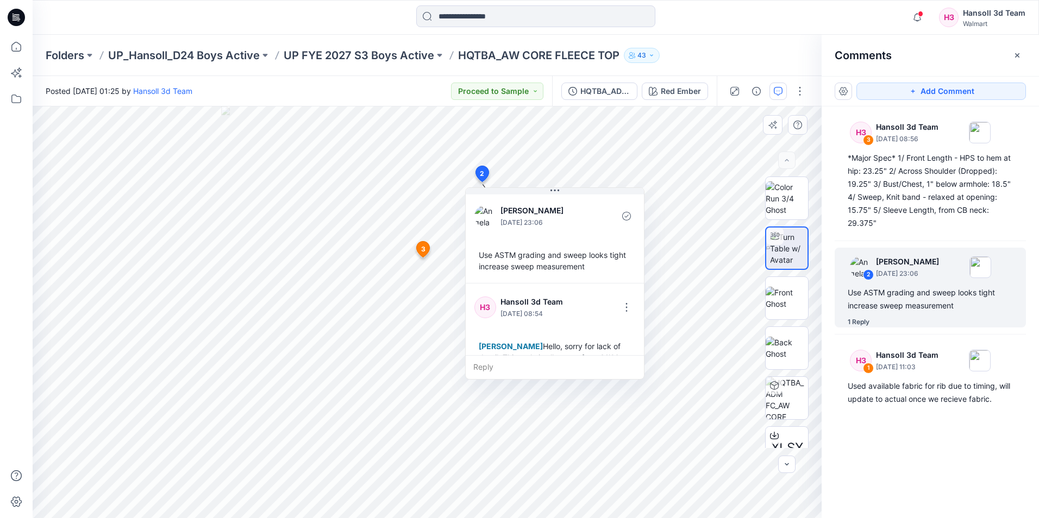
scroll to position [99, 0]
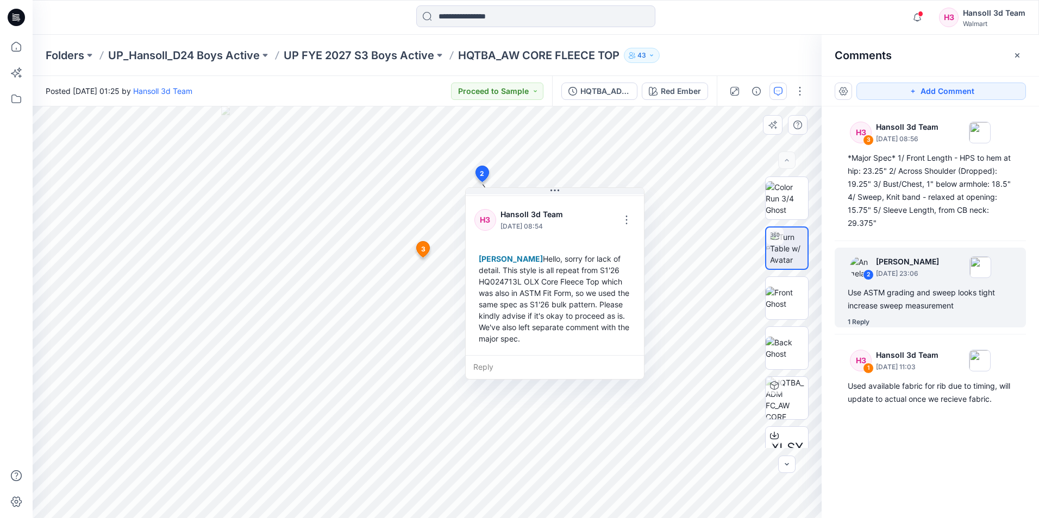
click at [567, 349] on div "Angela Bohannan Hello, sorry for lack of detail. This style is all repeat from …" at bounding box center [554, 299] width 161 height 100
click at [628, 211] on button "button" at bounding box center [626, 219] width 17 height 17
click at [627, 237] on p "Edit comment" at bounding box center [629, 233] width 49 height 11
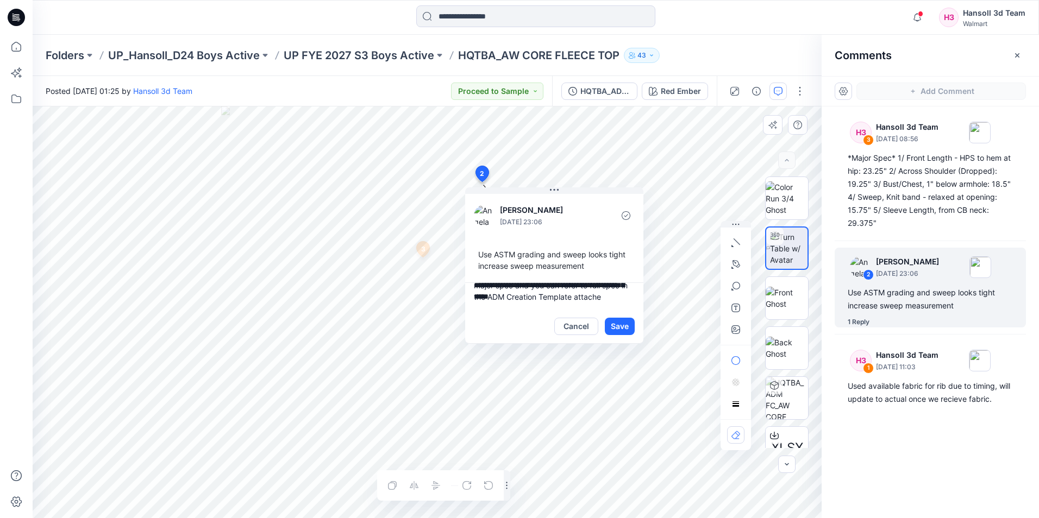
scroll to position [105, 0]
type textarea "**********"
click at [618, 319] on button "Save" at bounding box center [620, 326] width 30 height 17
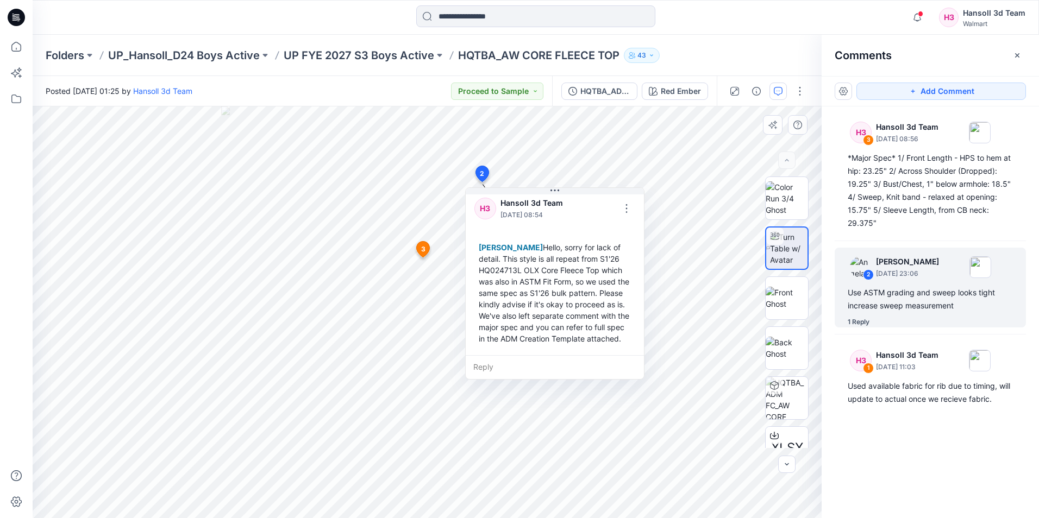
scroll to position [122, 0]
